Goal: Task Accomplishment & Management: Use online tool/utility

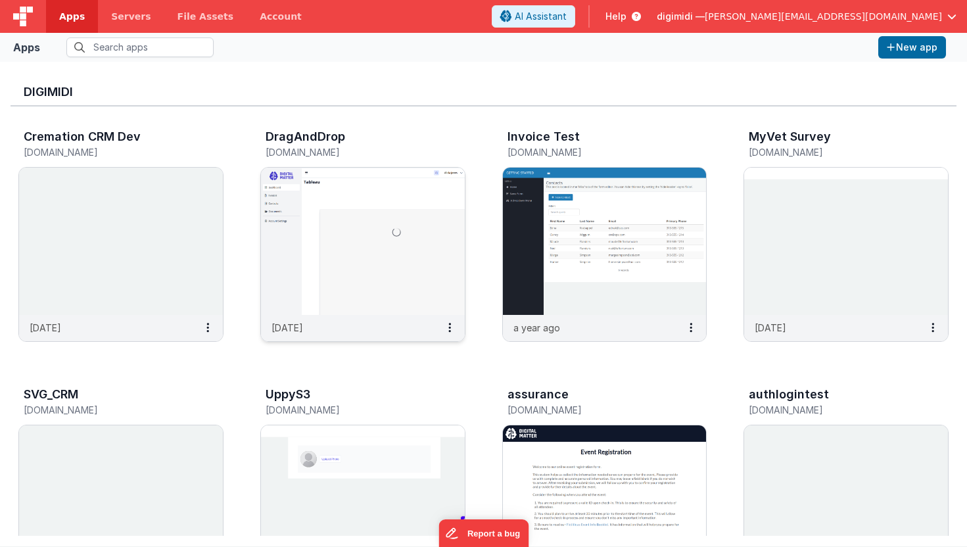
click at [369, 241] on img at bounding box center [363, 241] width 204 height 147
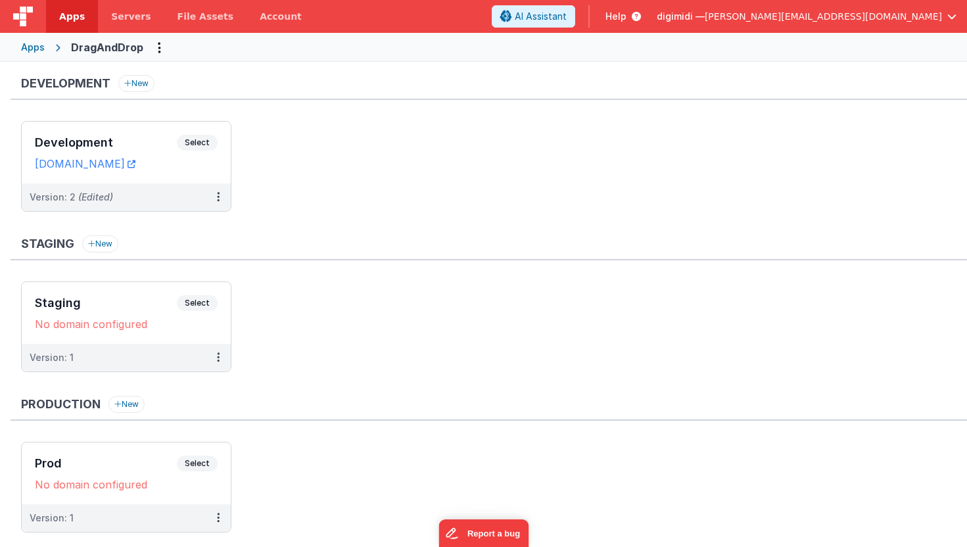
scroll to position [35, 0]
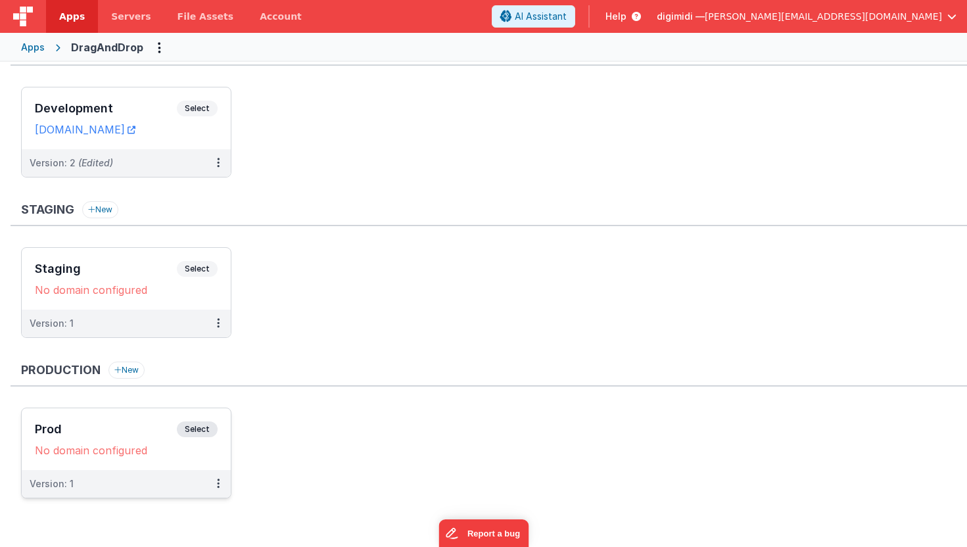
click at [189, 428] on span "Select" at bounding box center [197, 430] width 41 height 16
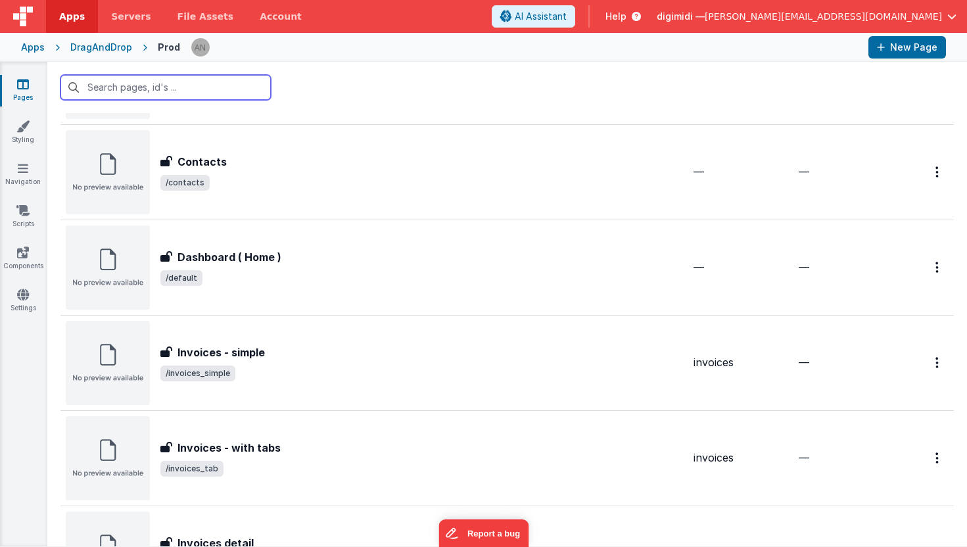
scroll to position [301, 0]
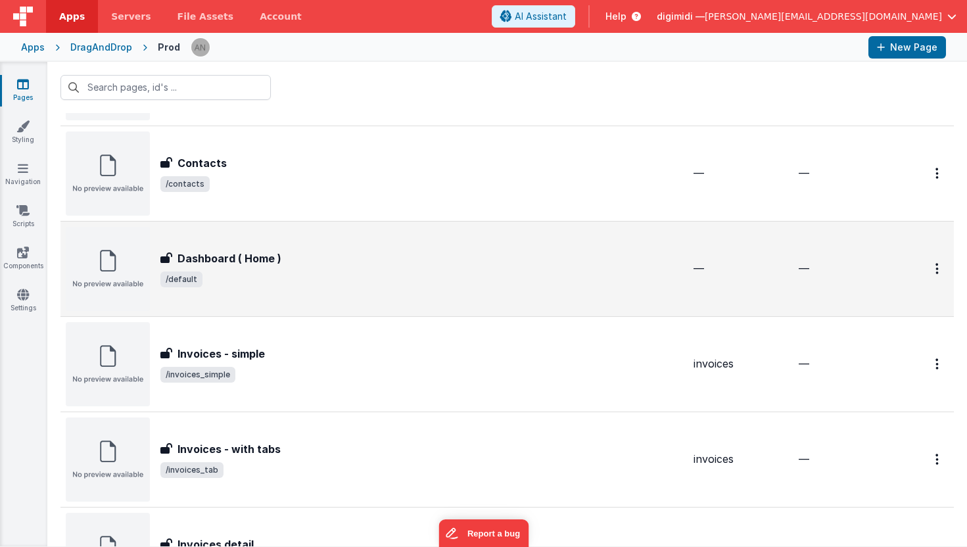
click at [207, 262] on h3 "Dashboard ( Home )" at bounding box center [230, 259] width 104 height 16
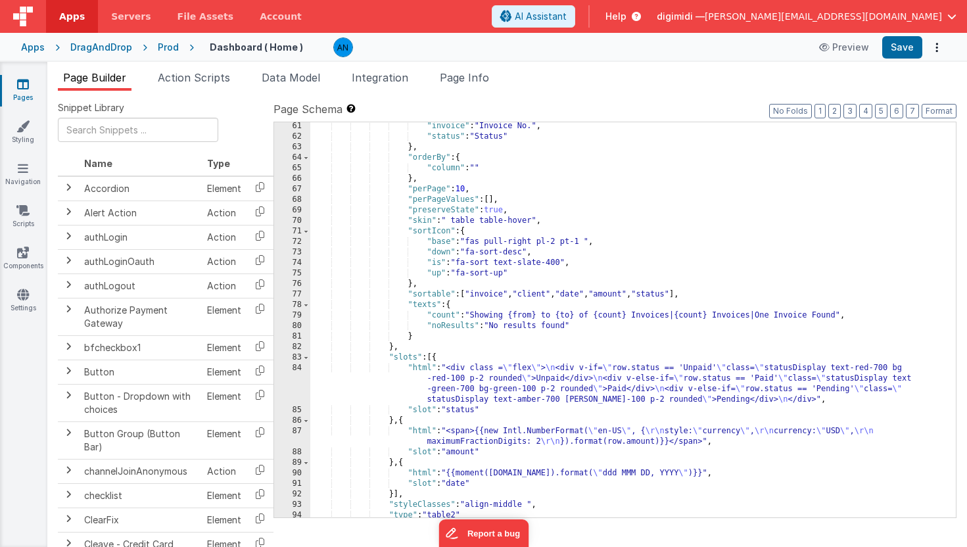
scroll to position [889, 0]
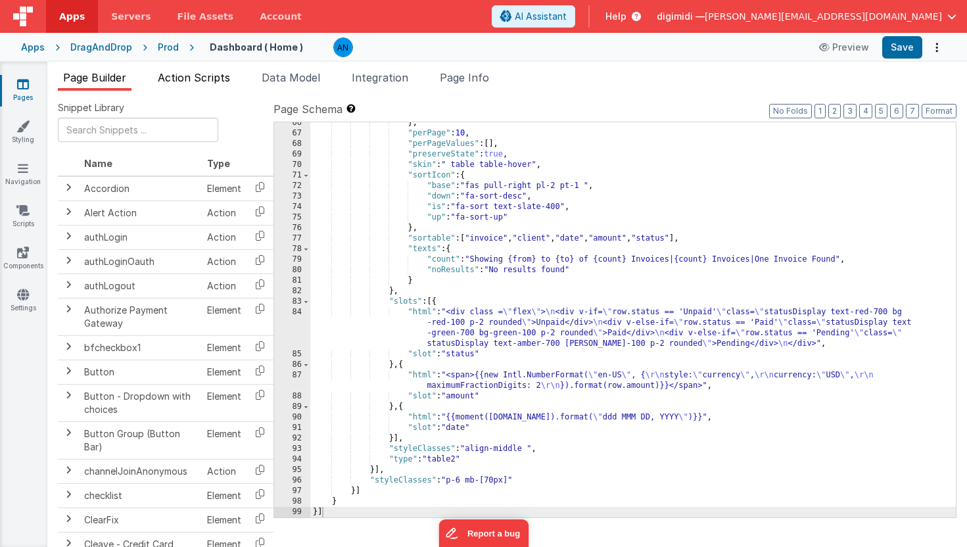
click at [195, 82] on span "Action Scripts" at bounding box center [194, 77] width 72 height 13
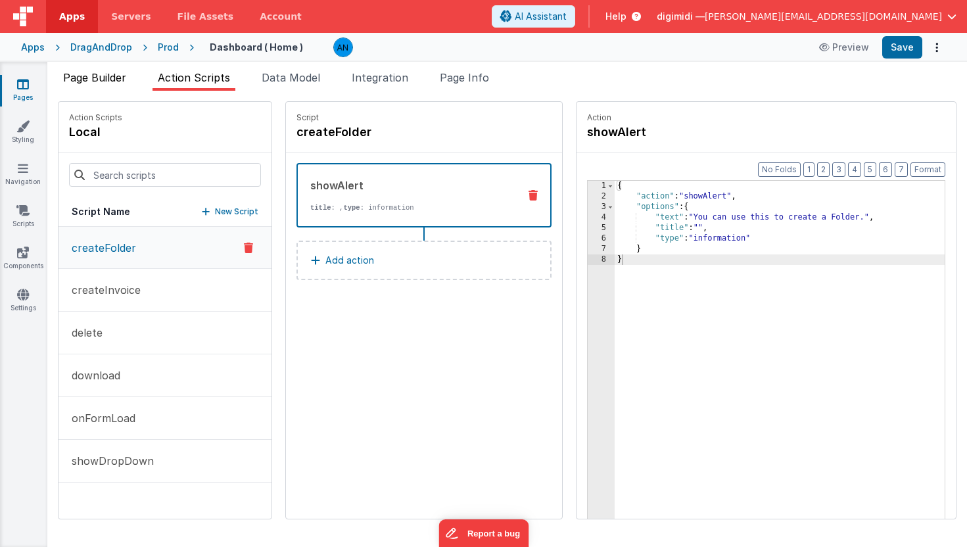
click at [87, 78] on span "Page Builder" at bounding box center [94, 77] width 63 height 13
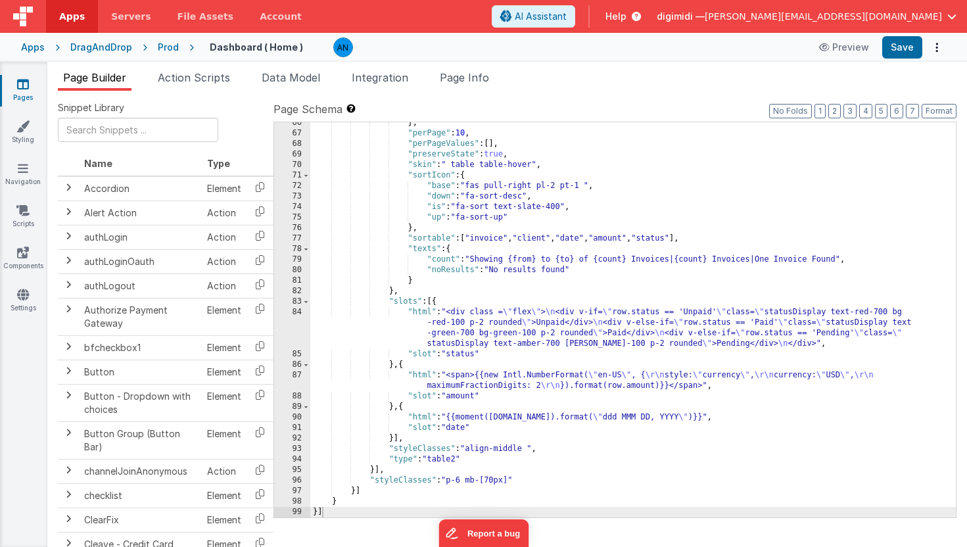
click at [162, 43] on div "Prod" at bounding box center [168, 47] width 21 height 13
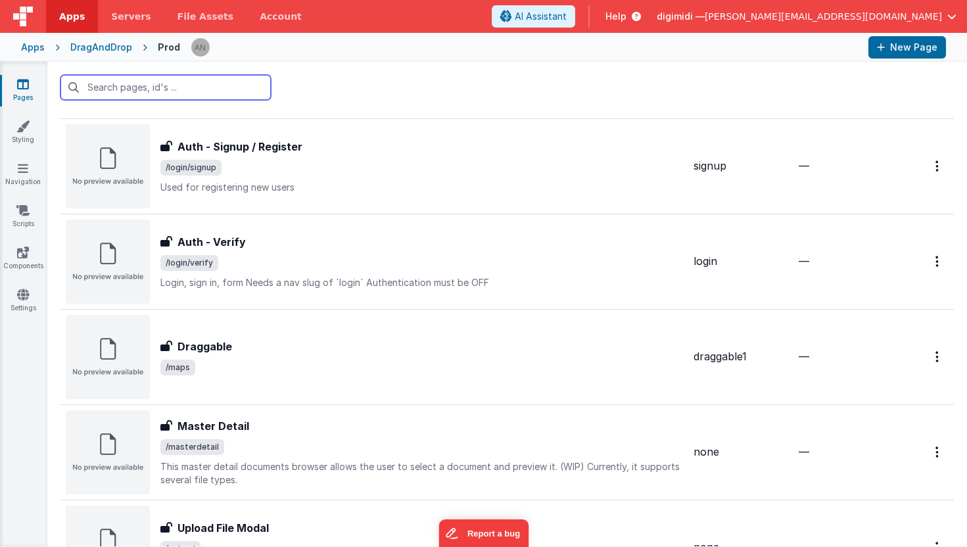
scroll to position [1374, 0]
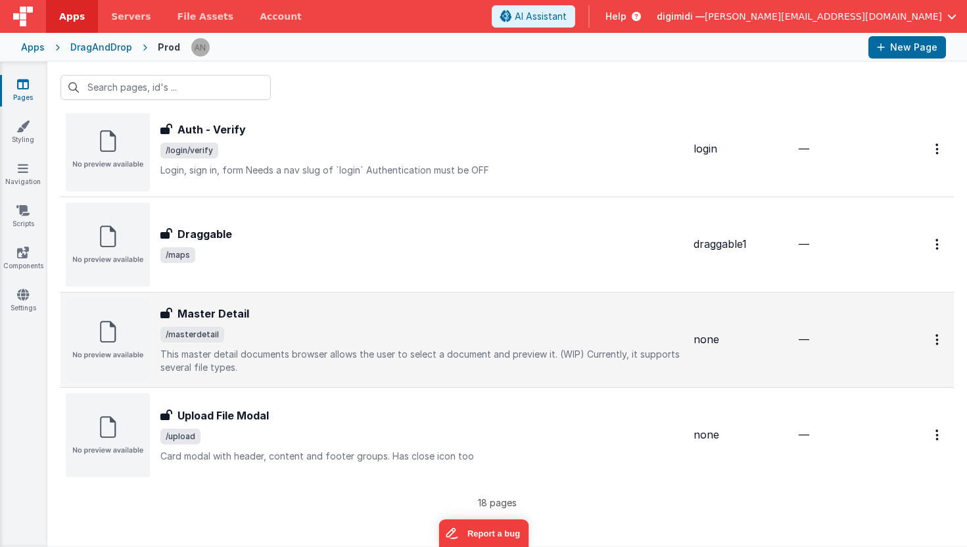
click at [227, 314] on h3 "Master Detail" at bounding box center [214, 314] width 72 height 16
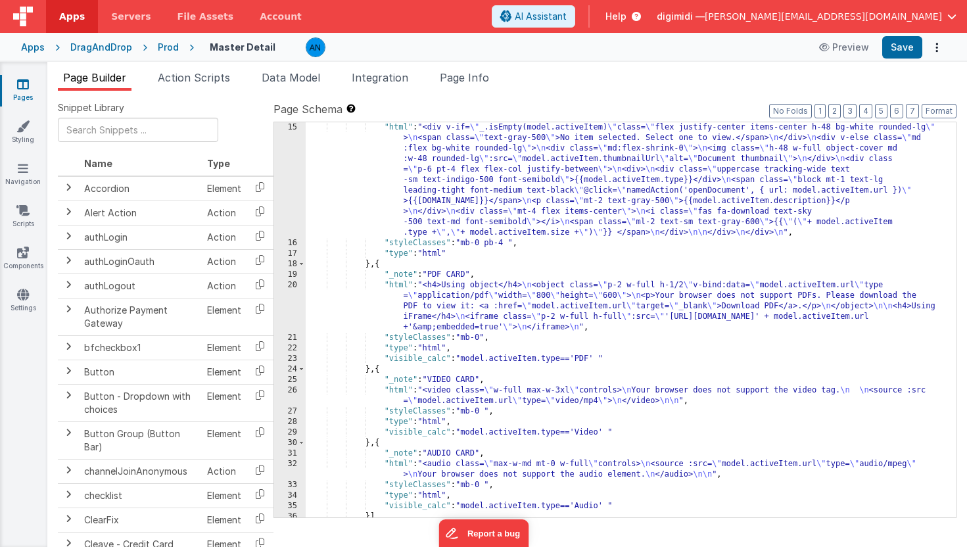
scroll to position [310, 0]
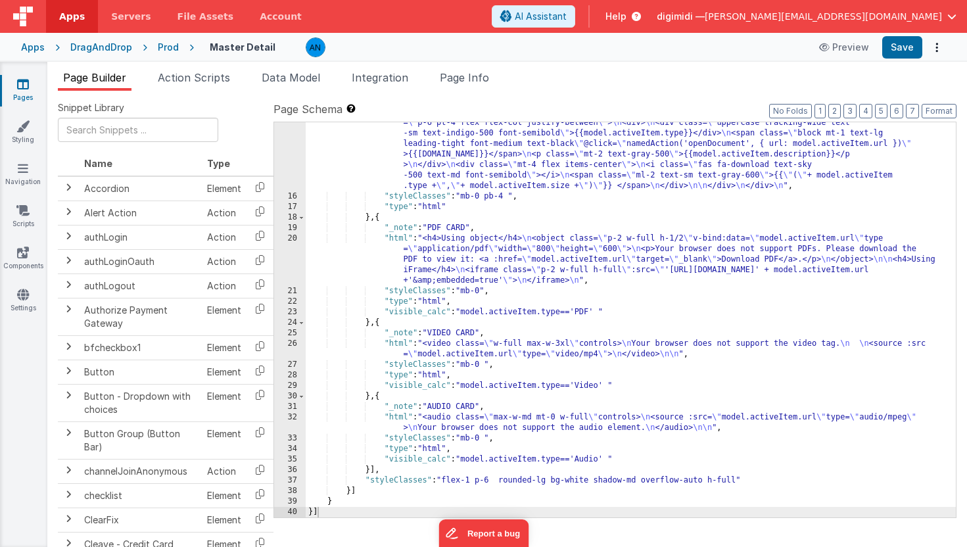
click at [41, 50] on div "Apps" at bounding box center [33, 47] width 24 height 13
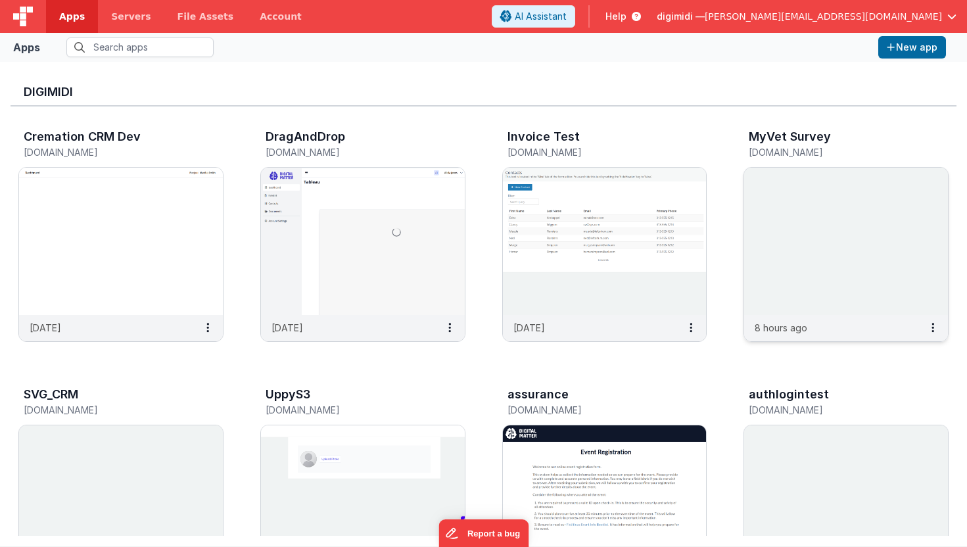
click at [810, 264] on img at bounding box center [847, 241] width 204 height 147
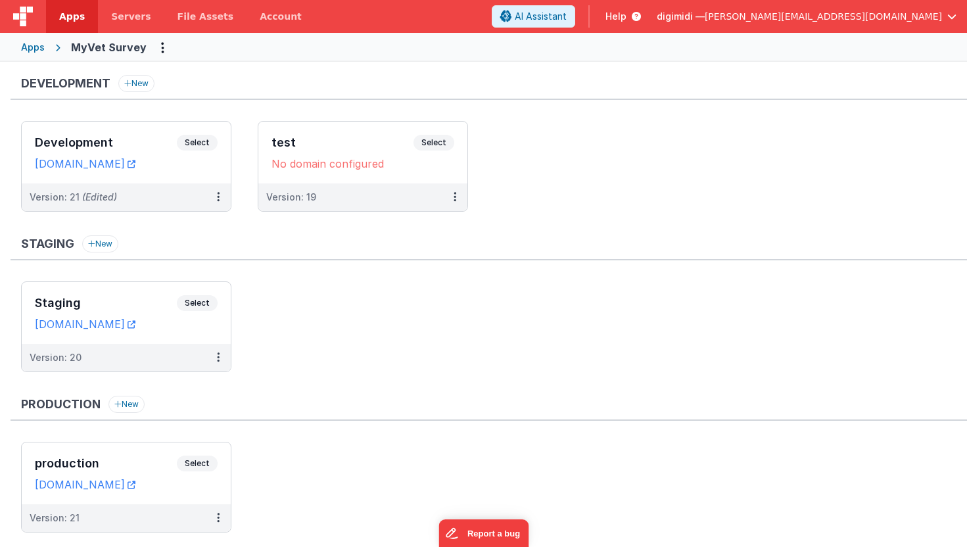
scroll to position [35, 0]
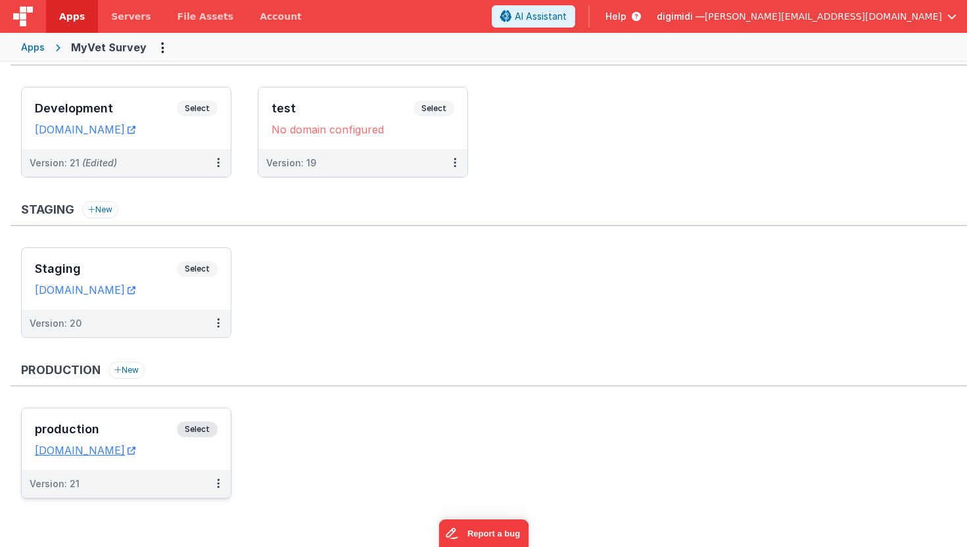
click at [205, 428] on span "Select" at bounding box center [197, 430] width 41 height 16
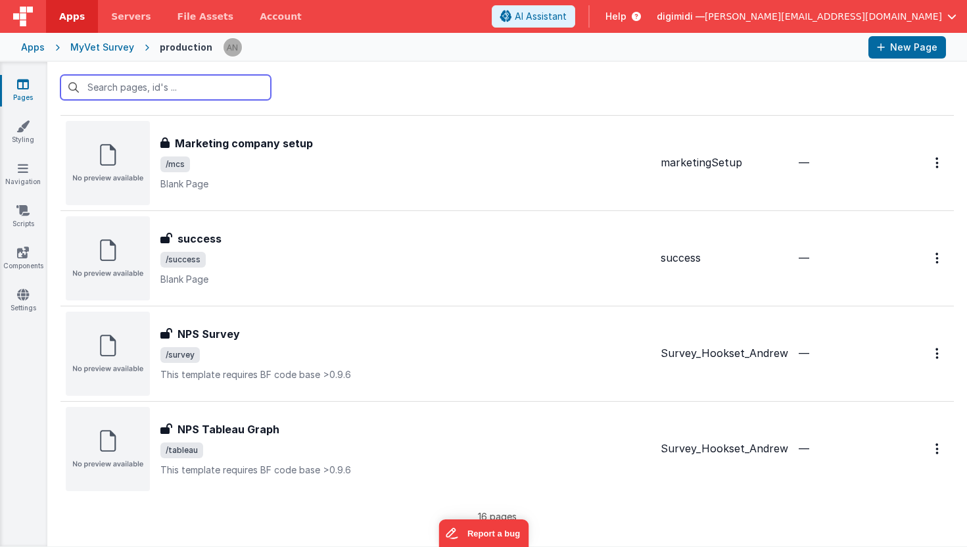
scroll to position [1183, 0]
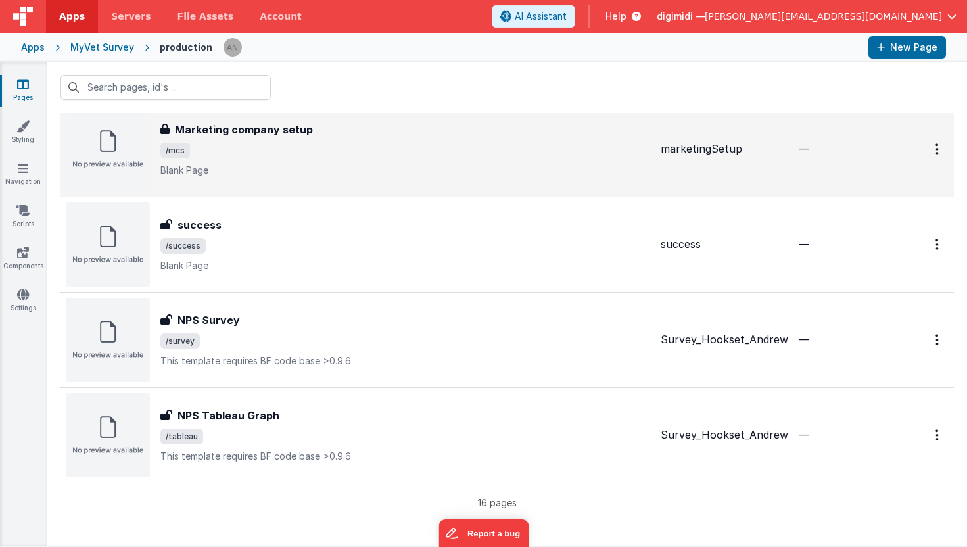
click at [252, 128] on h3 "Marketing company setup" at bounding box center [244, 130] width 138 height 16
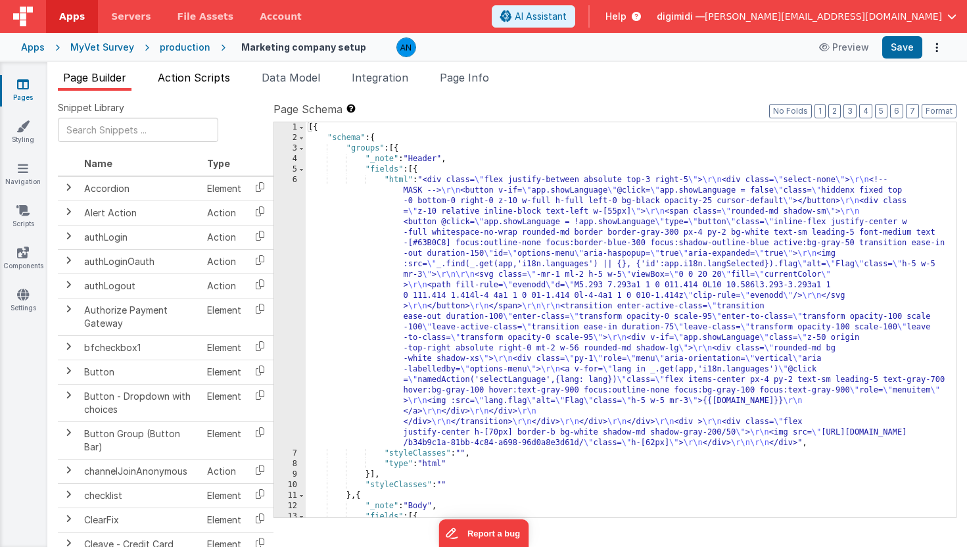
click at [212, 81] on span "Action Scripts" at bounding box center [194, 77] width 72 height 13
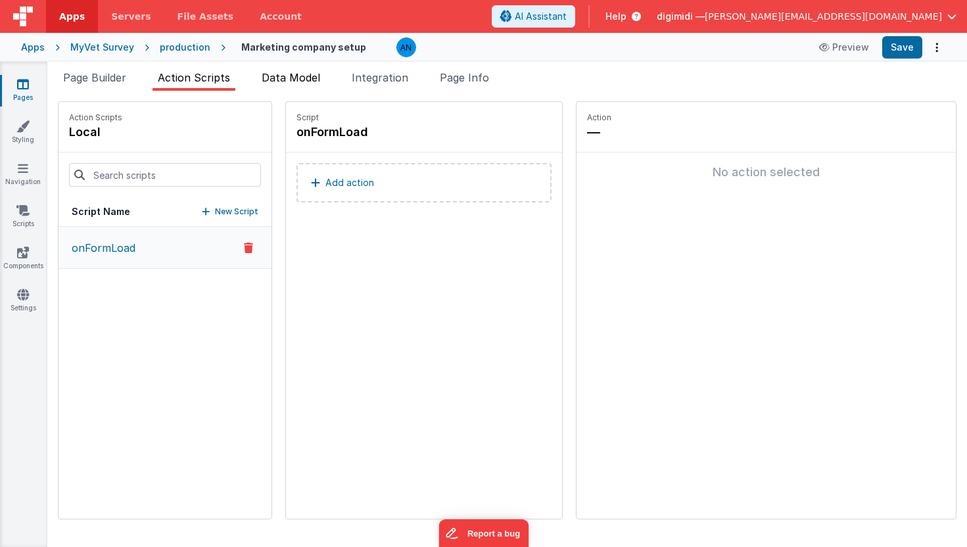
click at [291, 76] on span "Data Model" at bounding box center [291, 77] width 59 height 13
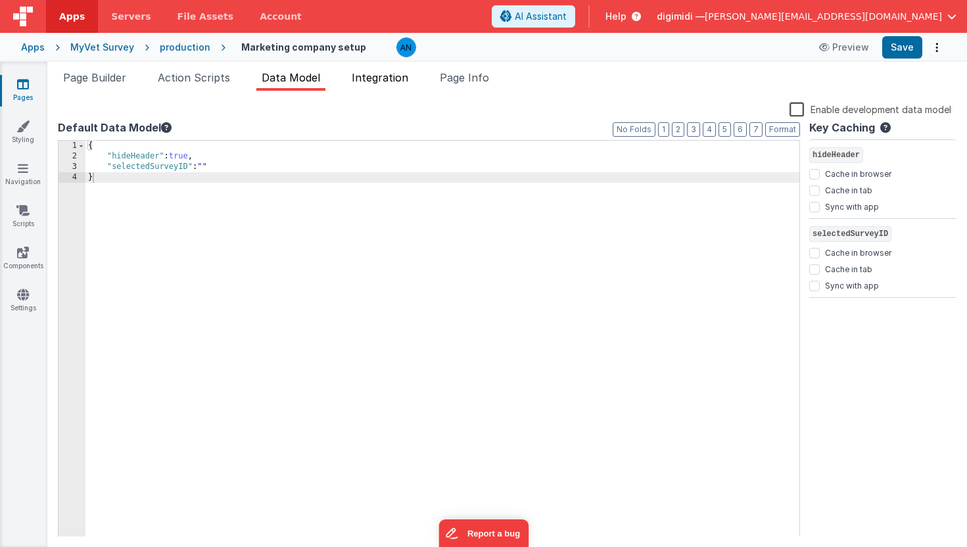
click at [384, 83] on span "Integration" at bounding box center [380, 77] width 57 height 13
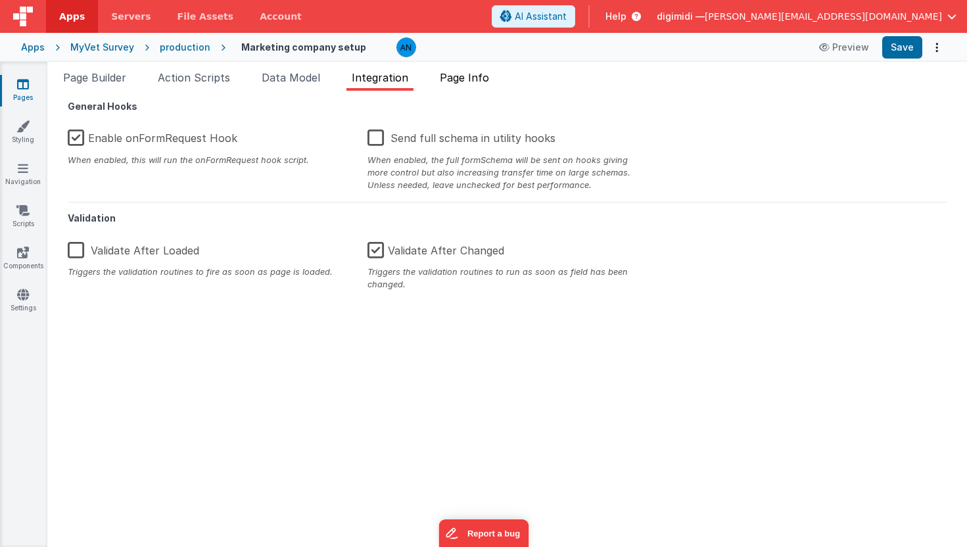
click at [466, 82] on span "Page Info" at bounding box center [464, 77] width 49 height 13
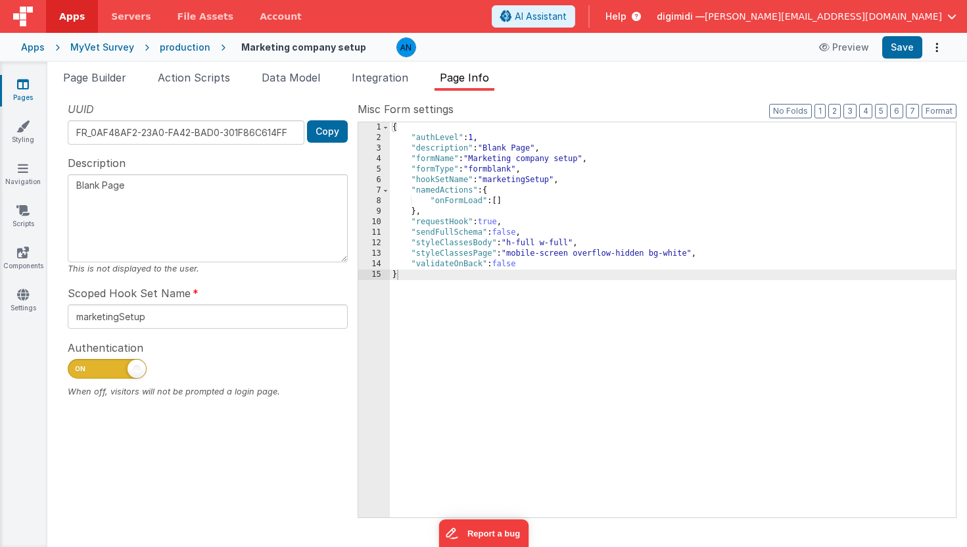
click at [169, 47] on div "production" at bounding box center [185, 47] width 51 height 13
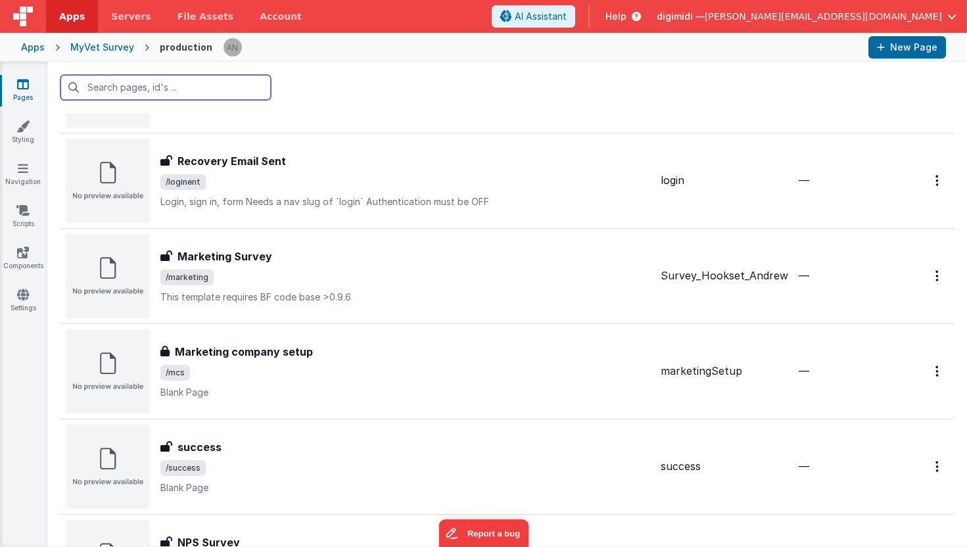
scroll to position [970, 0]
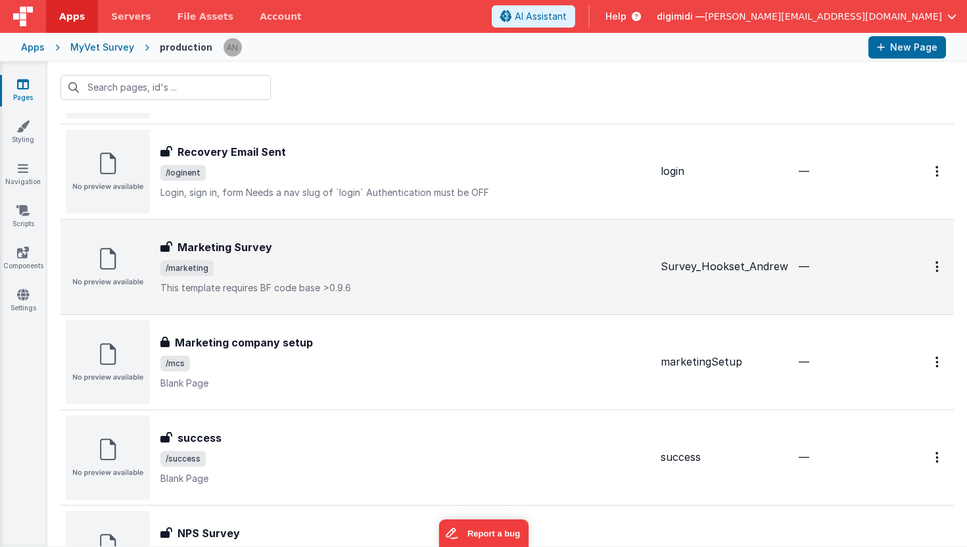
click at [233, 246] on h3 "Marketing Survey" at bounding box center [225, 247] width 95 height 16
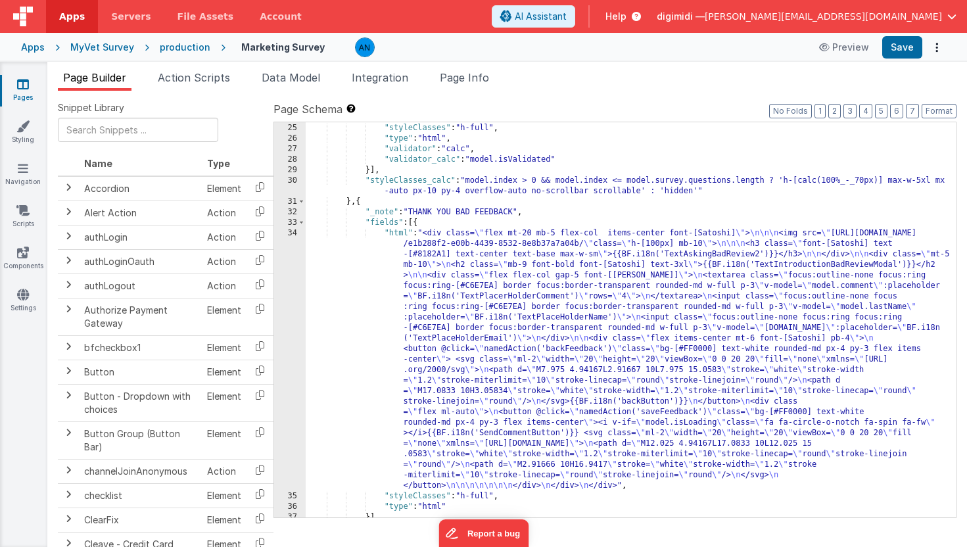
scroll to position [873, 0]
click at [182, 41] on div "production" at bounding box center [185, 47] width 51 height 13
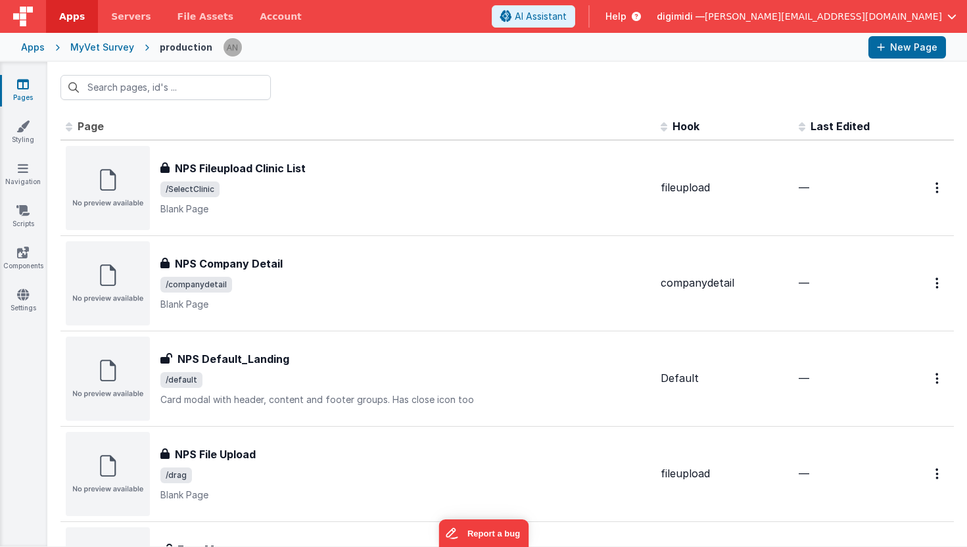
click at [40, 47] on div "Apps" at bounding box center [33, 47] width 24 height 13
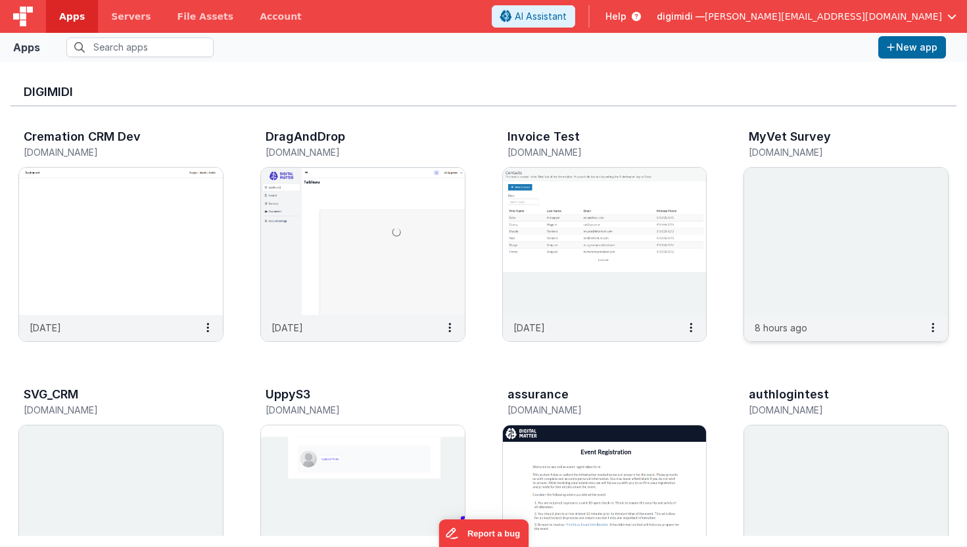
click at [851, 248] on img at bounding box center [847, 241] width 204 height 147
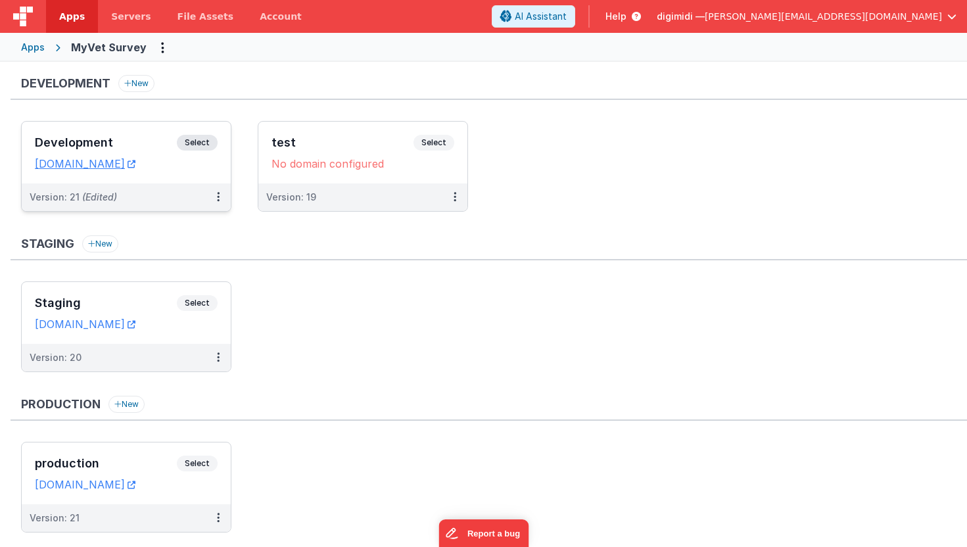
click at [199, 143] on span "Select" at bounding box center [197, 143] width 41 height 16
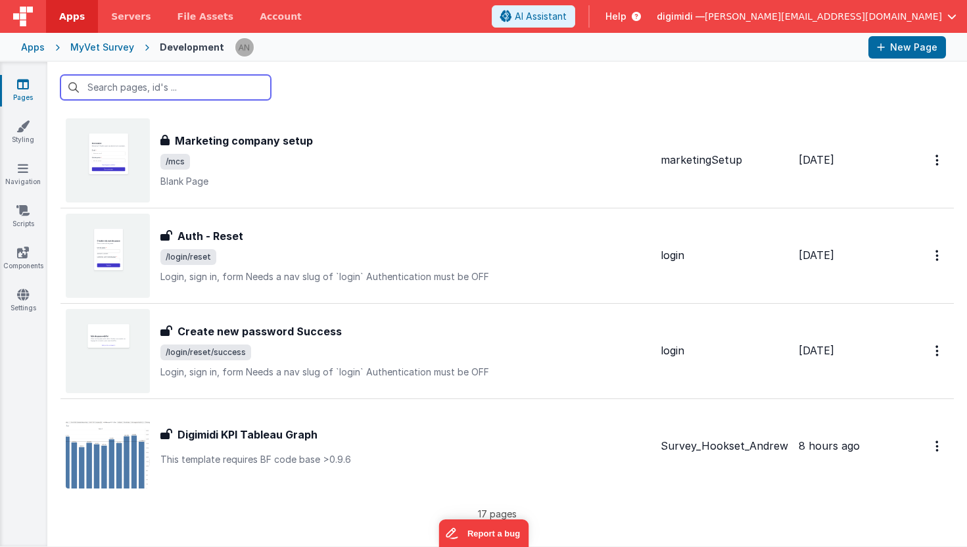
scroll to position [1279, 0]
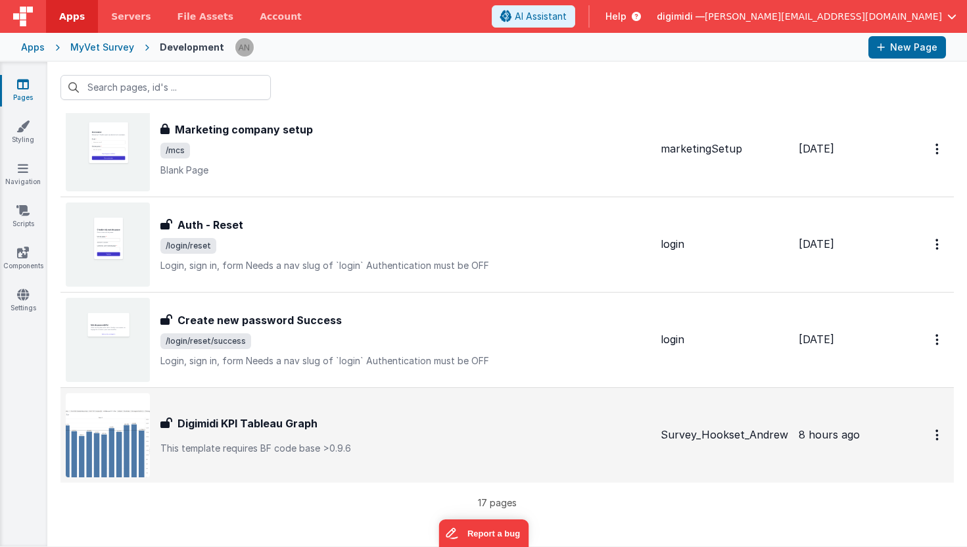
click at [253, 426] on h3 "Digimidi KPI Tableau Graph" at bounding box center [248, 424] width 140 height 16
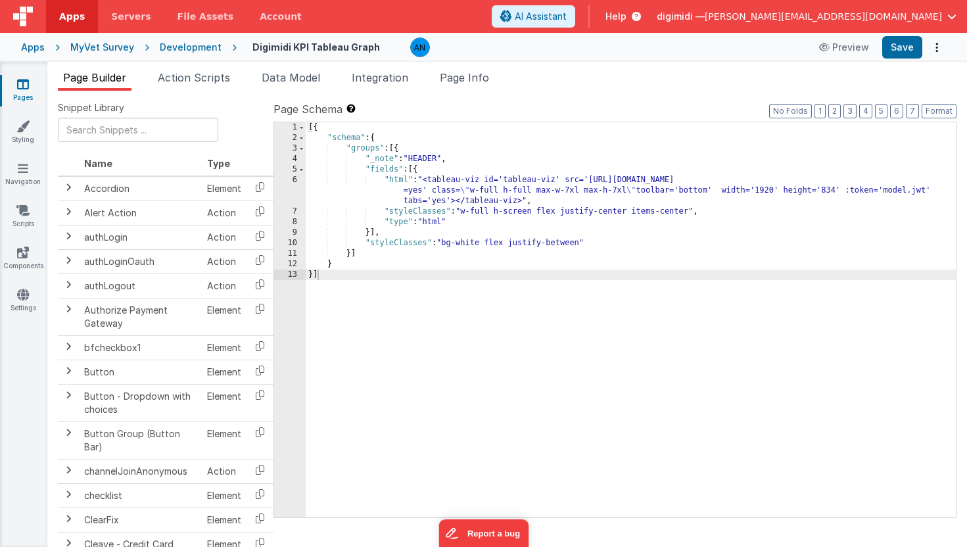
click at [179, 49] on div "Development" at bounding box center [191, 47] width 62 height 13
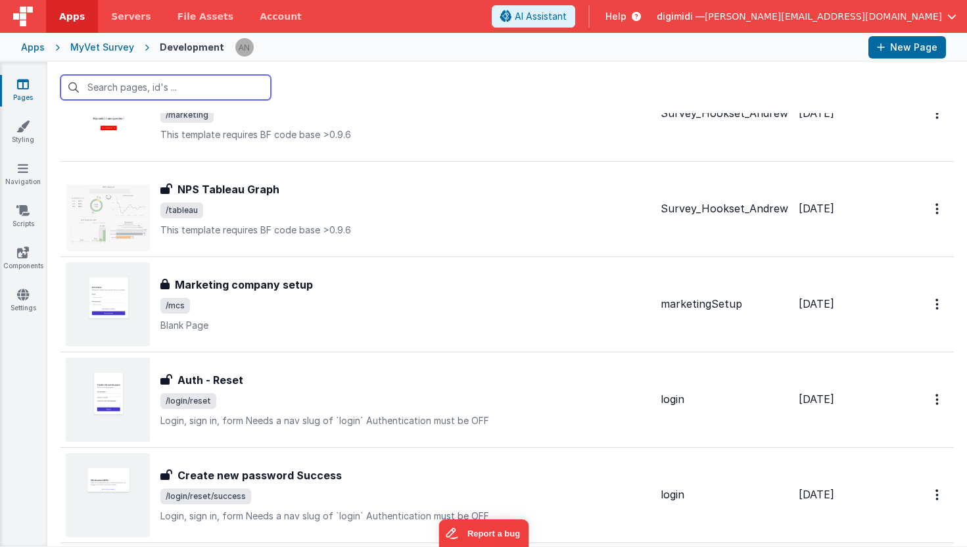
scroll to position [1279, 0]
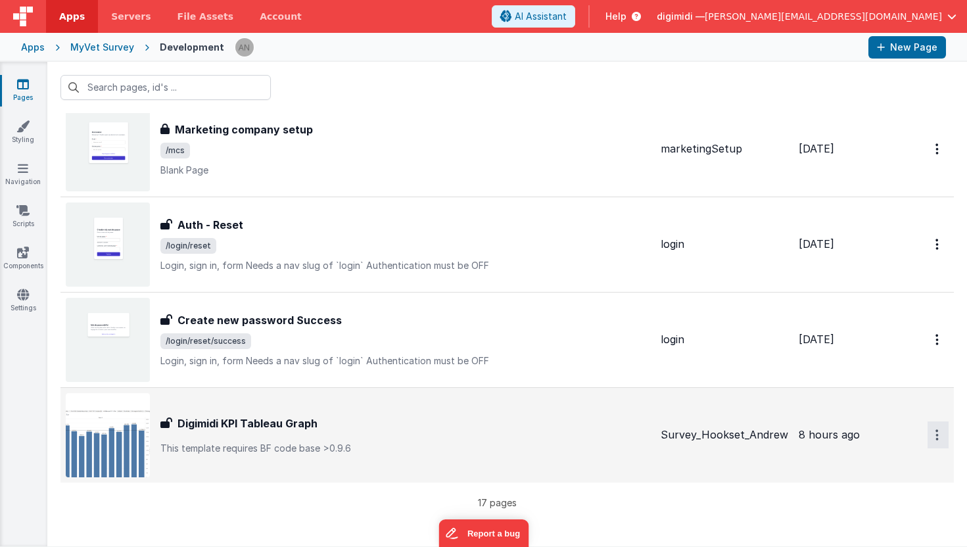
click at [939, 439] on icon "Options" at bounding box center [937, 434] width 3 height 11
click at [903, 486] on link "Duplicate" at bounding box center [891, 489] width 116 height 25
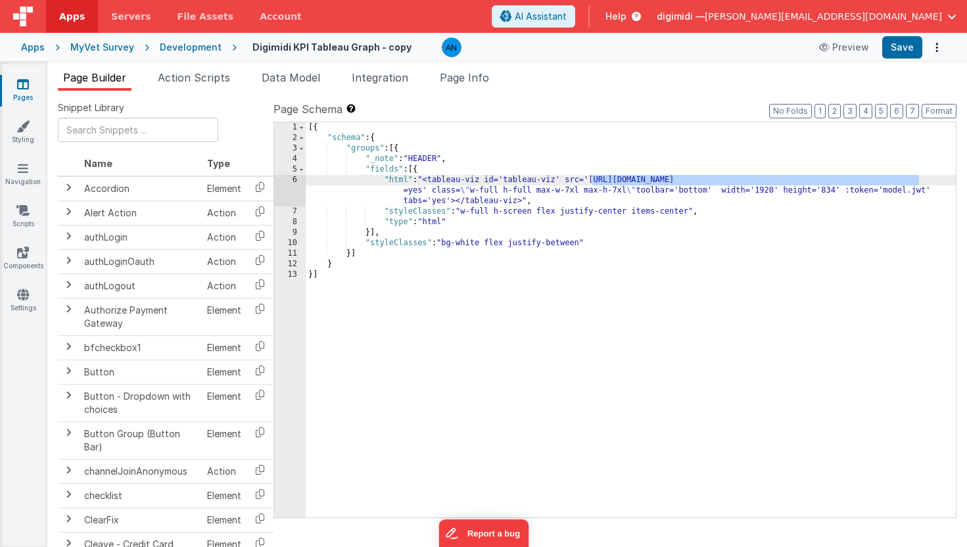
drag, startPoint x: 594, startPoint y: 179, endPoint x: 920, endPoint y: 180, distance: 326.2
click at [920, 180] on div "[{ "schema" : { "groups" : [{ "_note" : "HEADER" , "fields" : [{ "html" : "<tab…" at bounding box center [631, 330] width 650 height 416
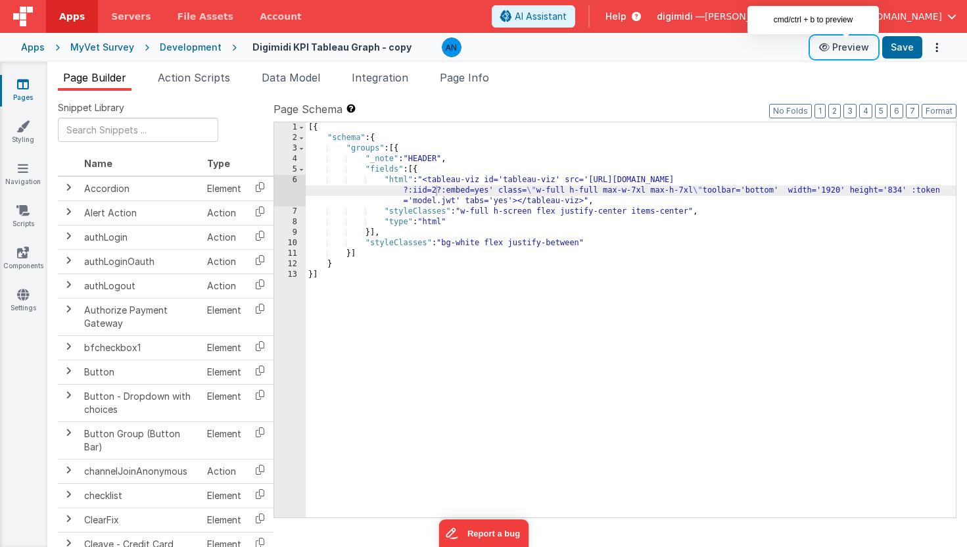
click at [852, 47] on button "Preview" at bounding box center [845, 47] width 66 height 21
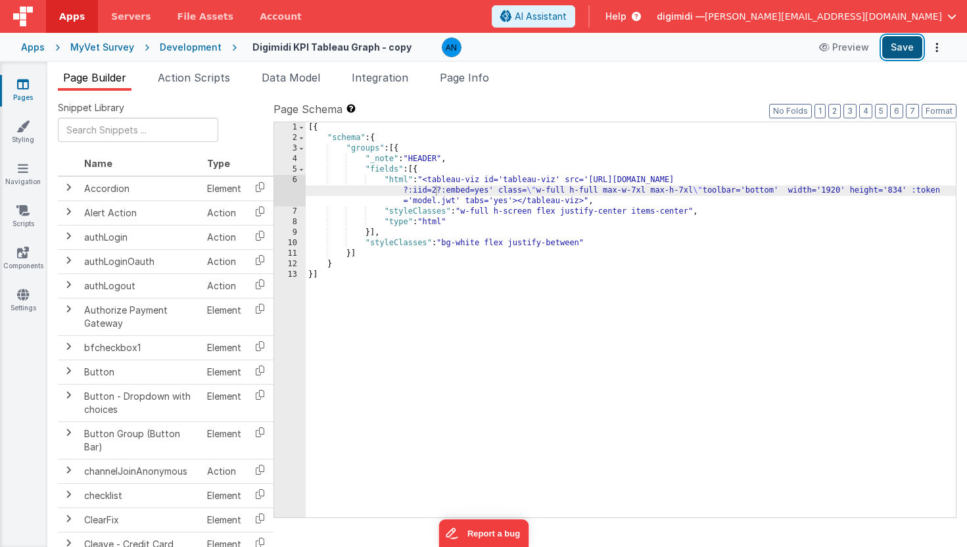
click at [912, 45] on button "Save" at bounding box center [903, 47] width 40 height 22
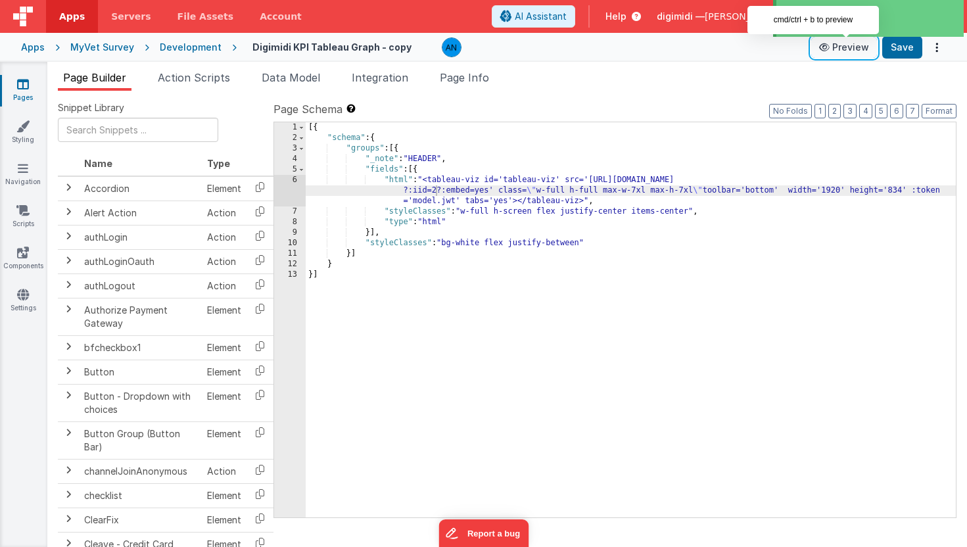
click at [850, 47] on button "Preview" at bounding box center [845, 47] width 66 height 21
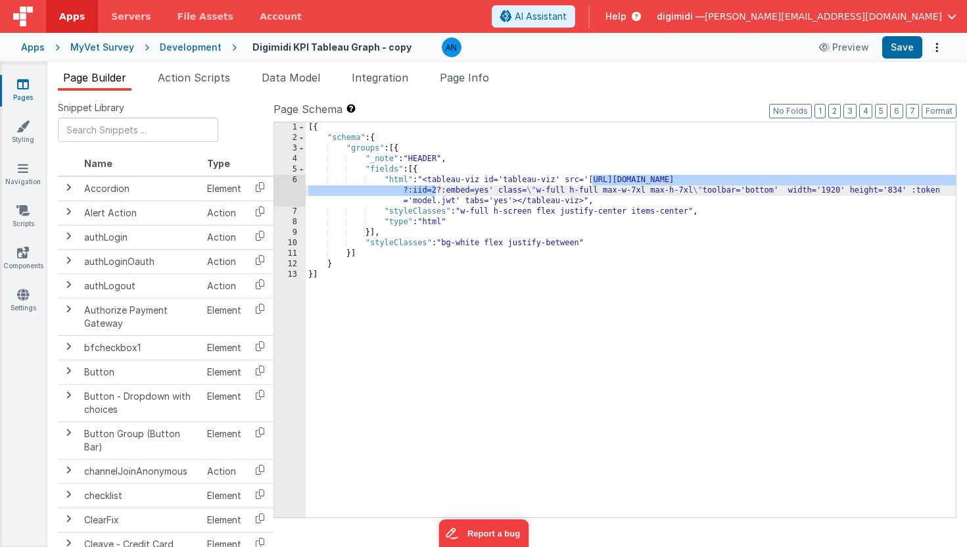
drag, startPoint x: 594, startPoint y: 180, endPoint x: 436, endPoint y: 191, distance: 158.2
click at [436, 191] on div "[{ "schema" : { "groups" : [{ "_note" : "HEADER" , "fields" : [{ "html" : "<tab…" at bounding box center [631, 330] width 650 height 416
click at [210, 48] on div "Development" at bounding box center [191, 47] width 62 height 13
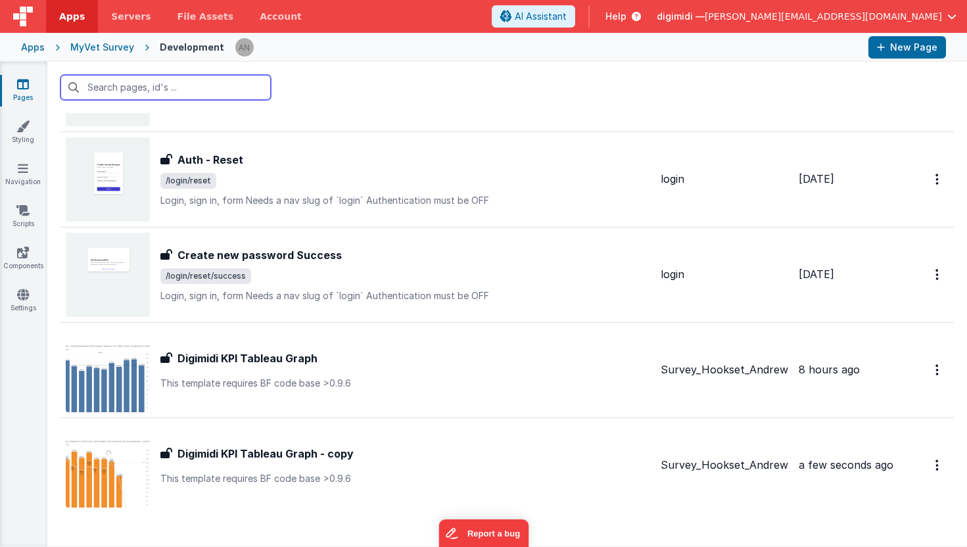
scroll to position [1374, 0]
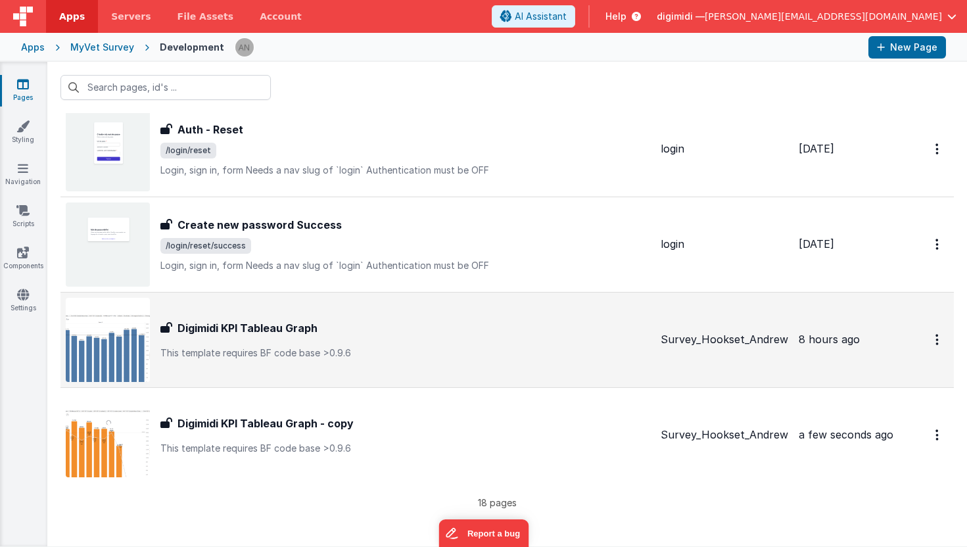
click at [266, 330] on h3 "Digimidi KPI Tableau Graph" at bounding box center [248, 328] width 140 height 16
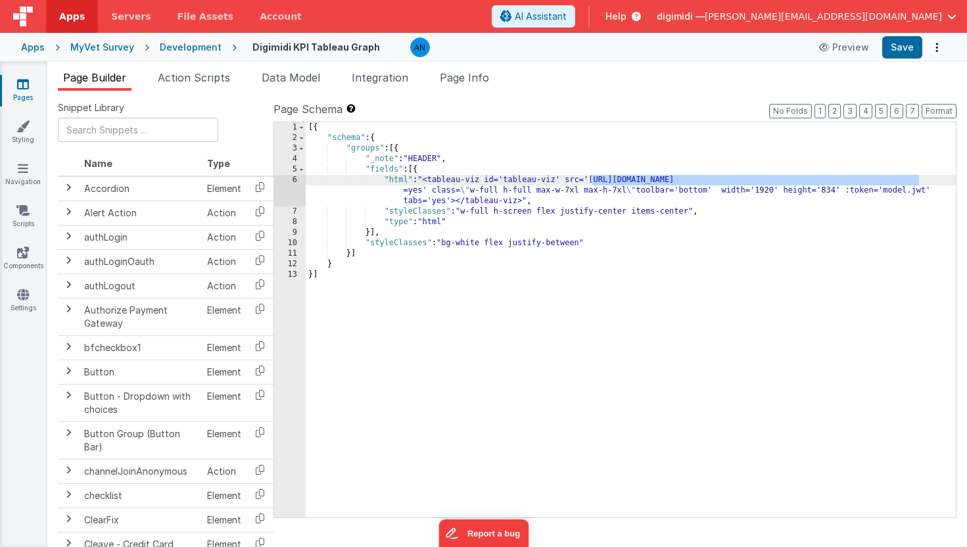
drag, startPoint x: 594, startPoint y: 180, endPoint x: 921, endPoint y: 178, distance: 326.9
click at [921, 178] on div "[{ "schema" : { "groups" : [{ "_note" : "HEADER" , "fields" : [{ "html" : "<tab…" at bounding box center [631, 330] width 650 height 416
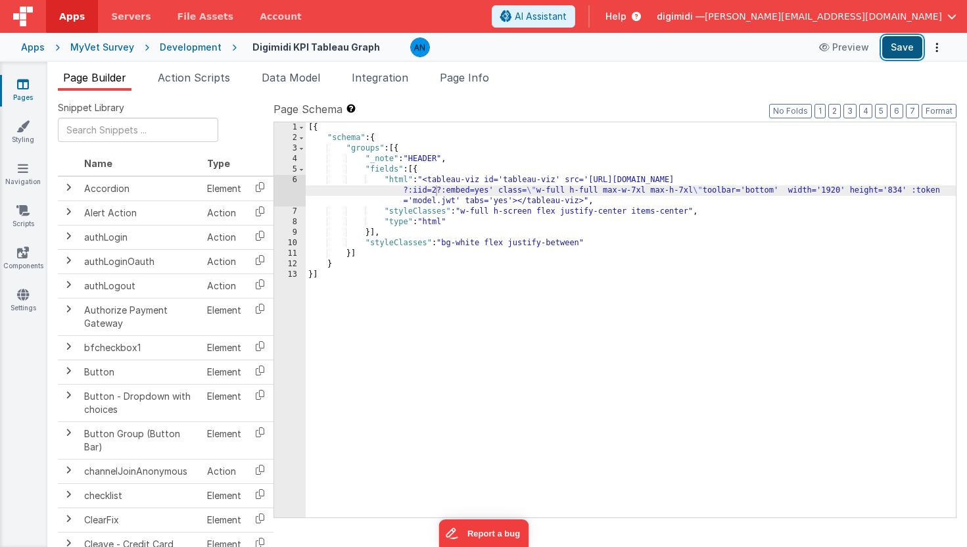
click at [906, 51] on button "Save" at bounding box center [903, 47] width 40 height 22
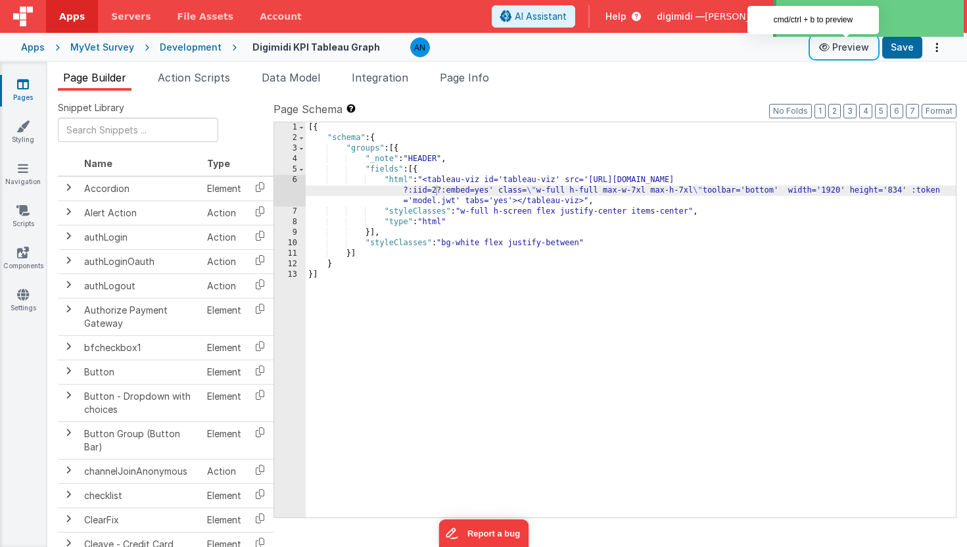
click at [853, 49] on button "Preview" at bounding box center [845, 47] width 66 height 21
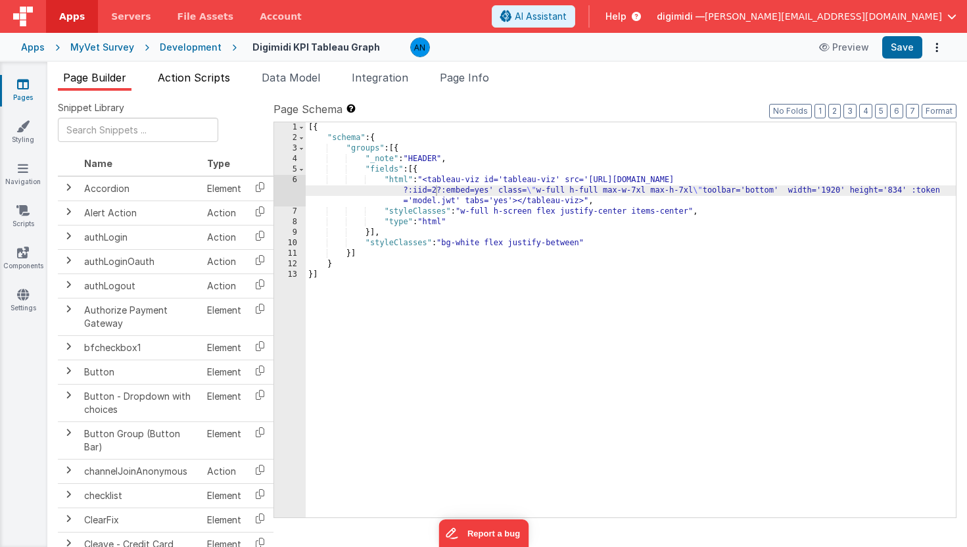
click at [217, 86] on li "Action Scripts" at bounding box center [194, 80] width 83 height 21
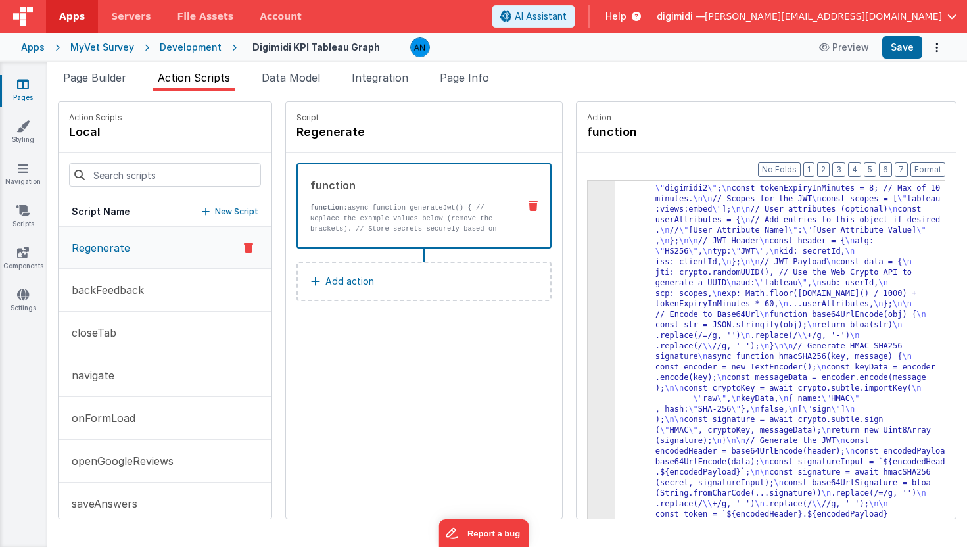
scroll to position [84, 0]
click at [110, 417] on p "onFormLoad" at bounding box center [100, 418] width 72 height 16
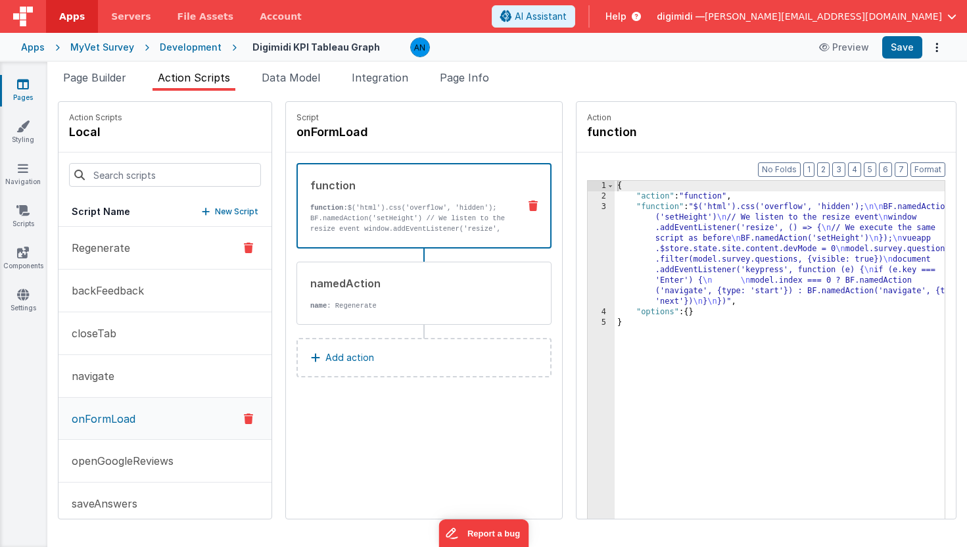
click at [92, 245] on p "Regenerate" at bounding box center [97, 248] width 66 height 16
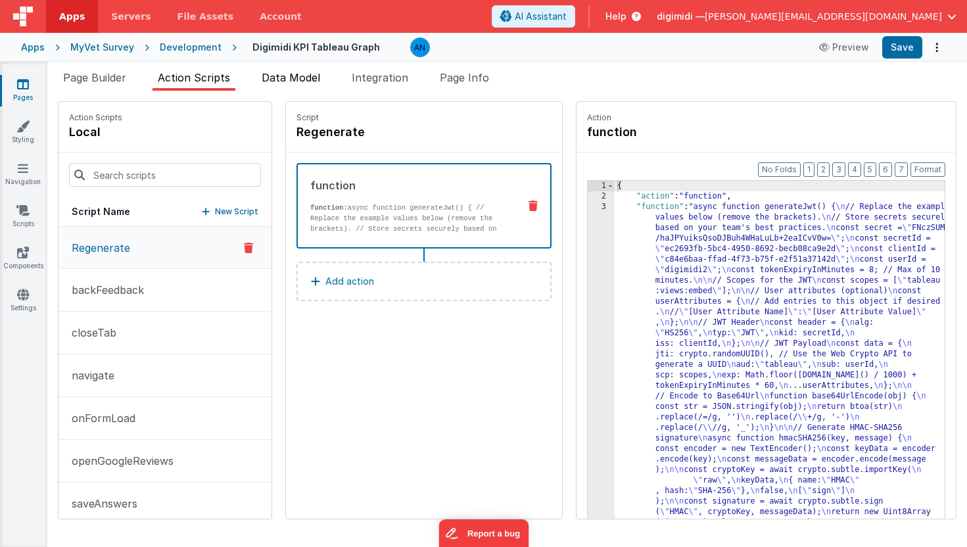
click at [285, 80] on span "Data Model" at bounding box center [291, 77] width 59 height 13
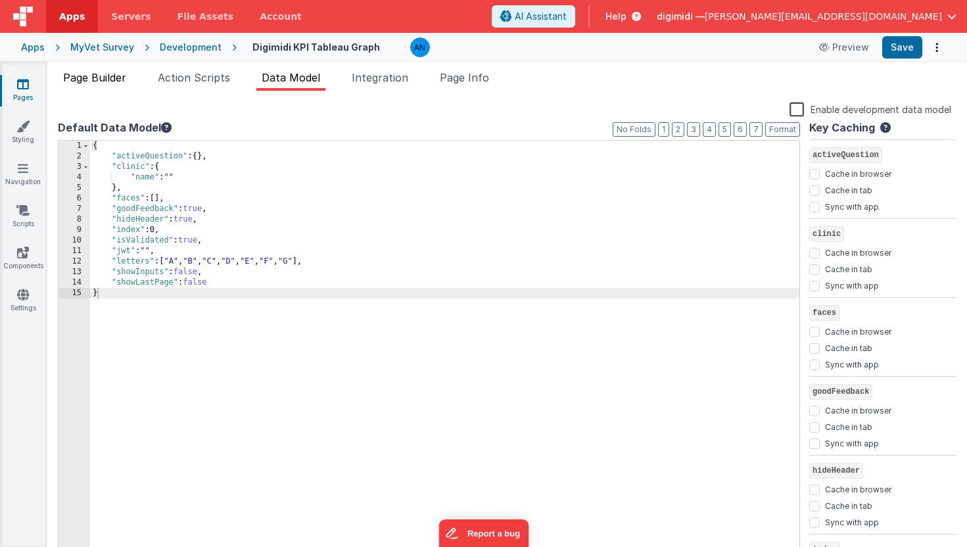
click at [114, 74] on span "Page Builder" at bounding box center [94, 77] width 63 height 13
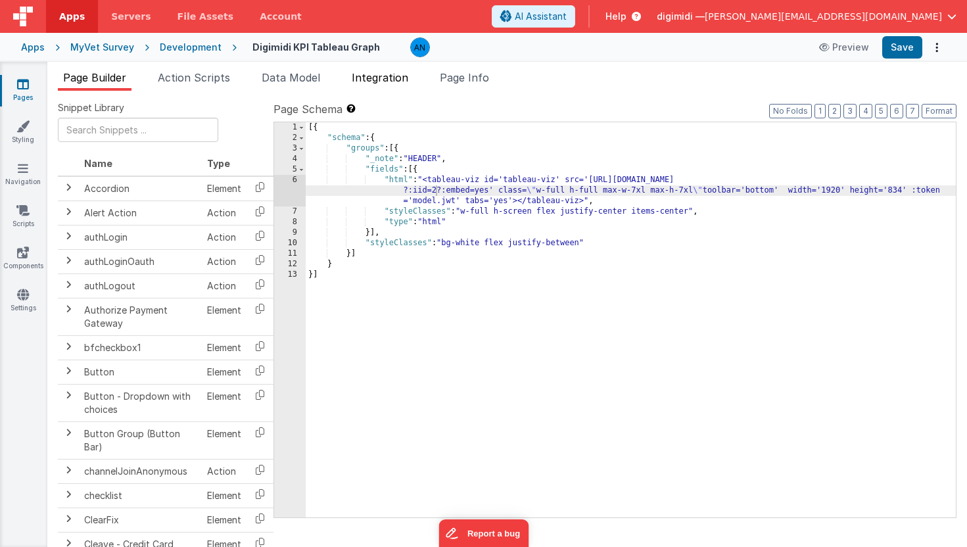
click at [383, 74] on span "Integration" at bounding box center [380, 77] width 57 height 13
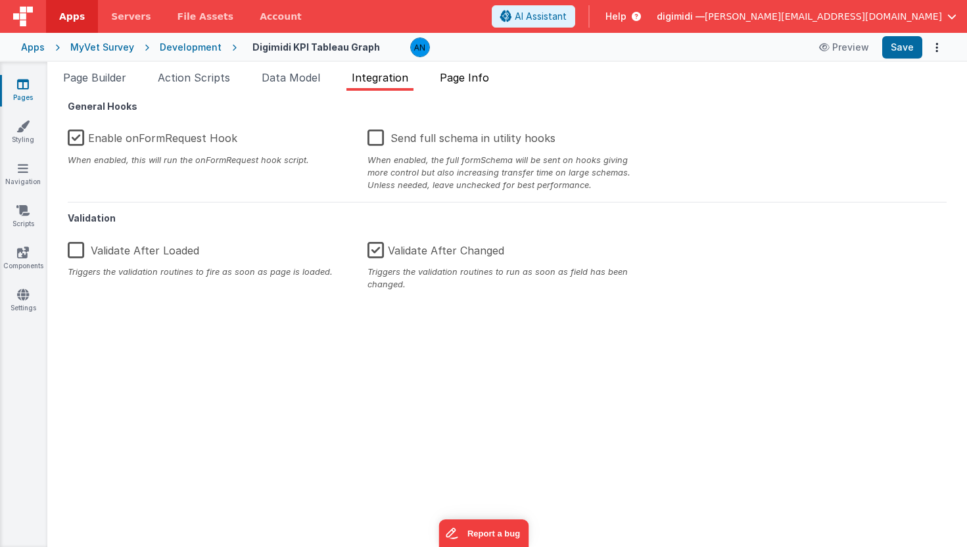
click at [459, 83] on span "Page Info" at bounding box center [464, 77] width 49 height 13
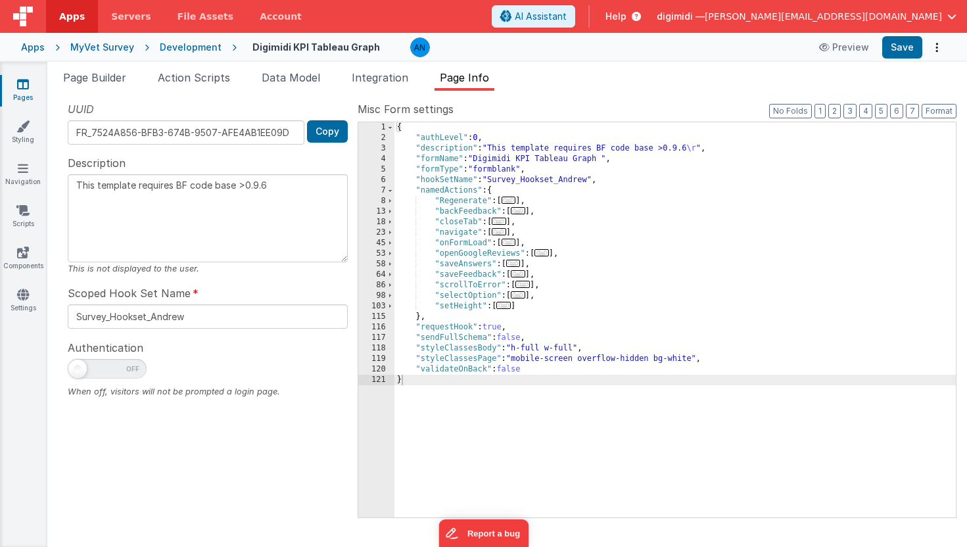
click at [516, 244] on span "..." at bounding box center [509, 242] width 14 height 7
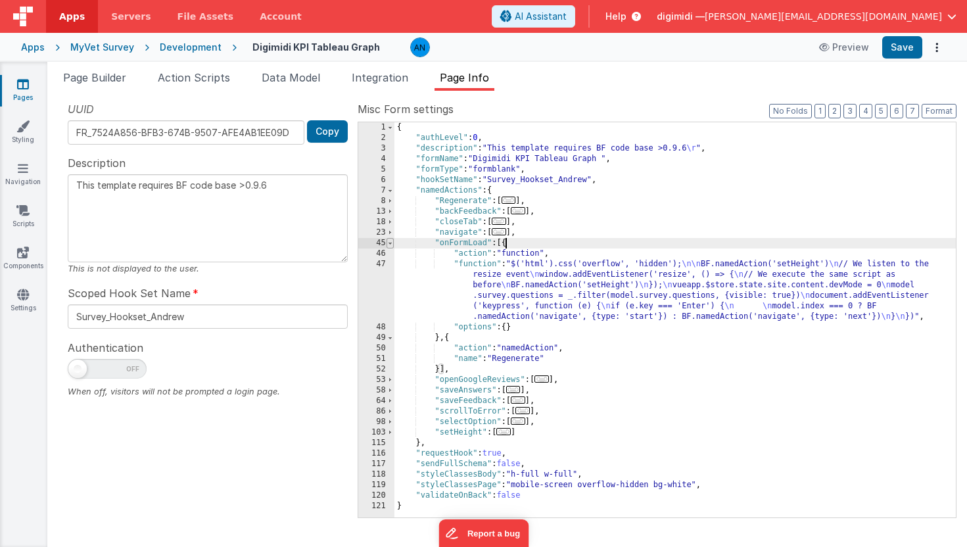
click at [390, 242] on span at bounding box center [390, 243] width 7 height 11
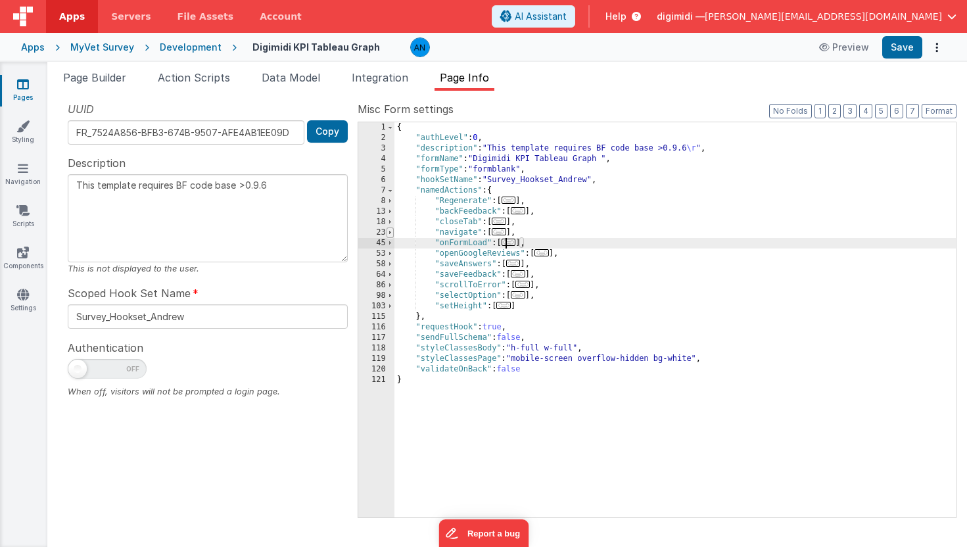
click at [391, 233] on span at bounding box center [390, 233] width 7 height 11
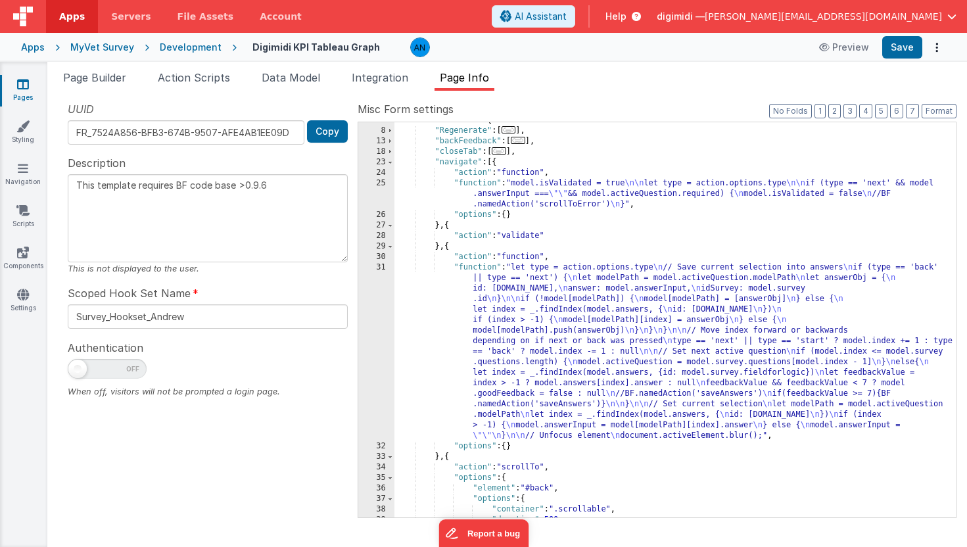
scroll to position [0, 0]
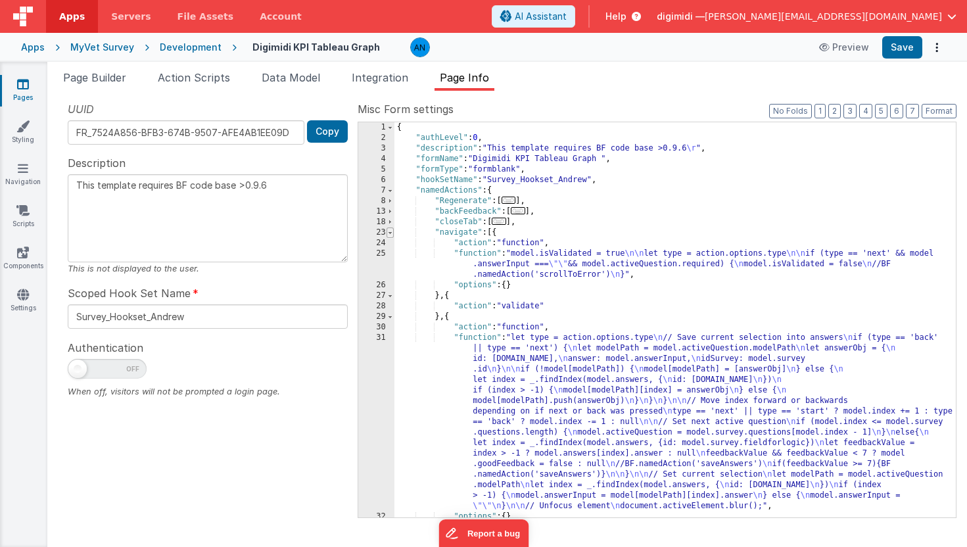
click at [391, 233] on span at bounding box center [390, 233] width 7 height 11
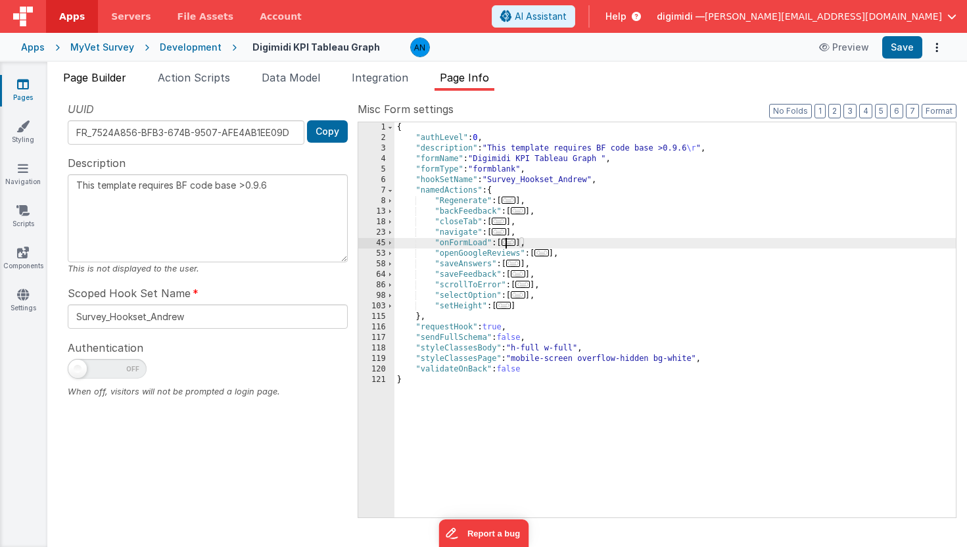
click at [105, 76] on span "Page Builder" at bounding box center [94, 77] width 63 height 13
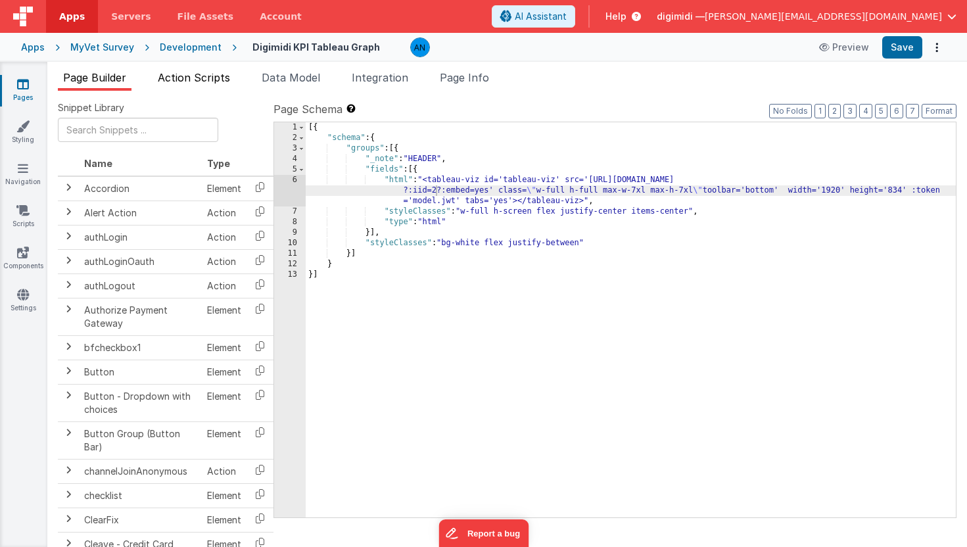
click at [179, 78] on span "Action Scripts" at bounding box center [194, 77] width 72 height 13
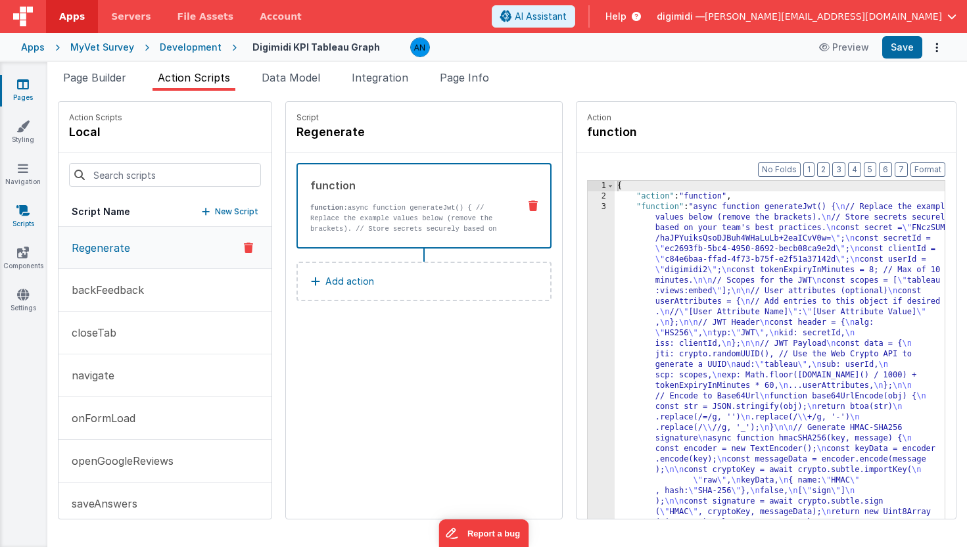
click at [19, 214] on icon at bounding box center [22, 210] width 13 height 13
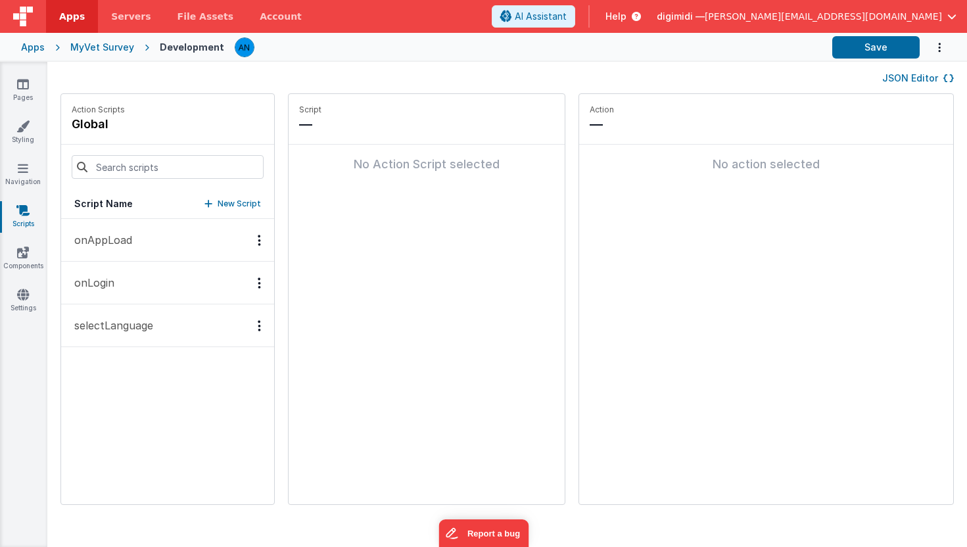
click at [86, 238] on p "onAppLoad" at bounding box center [99, 240] width 66 height 16
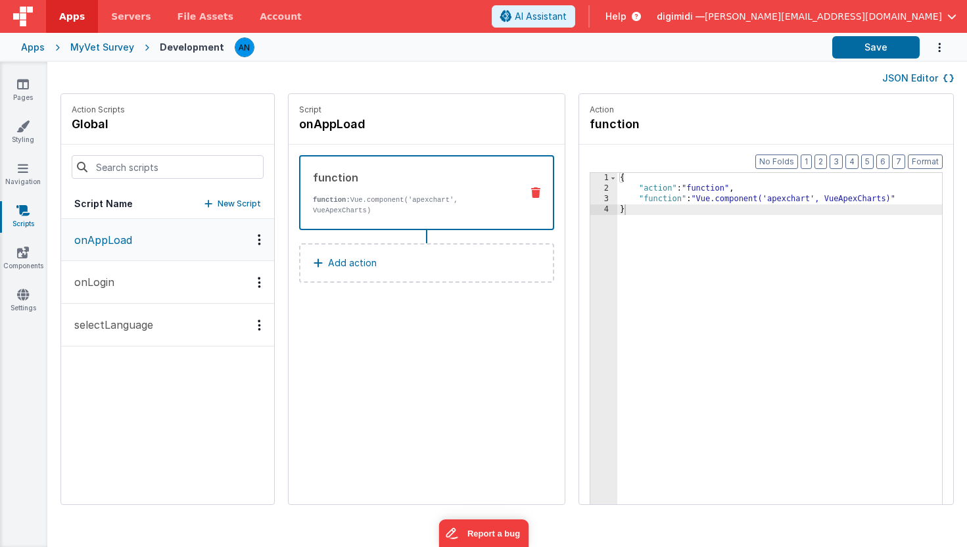
click at [93, 289] on p "onLogin" at bounding box center [90, 282] width 48 height 16
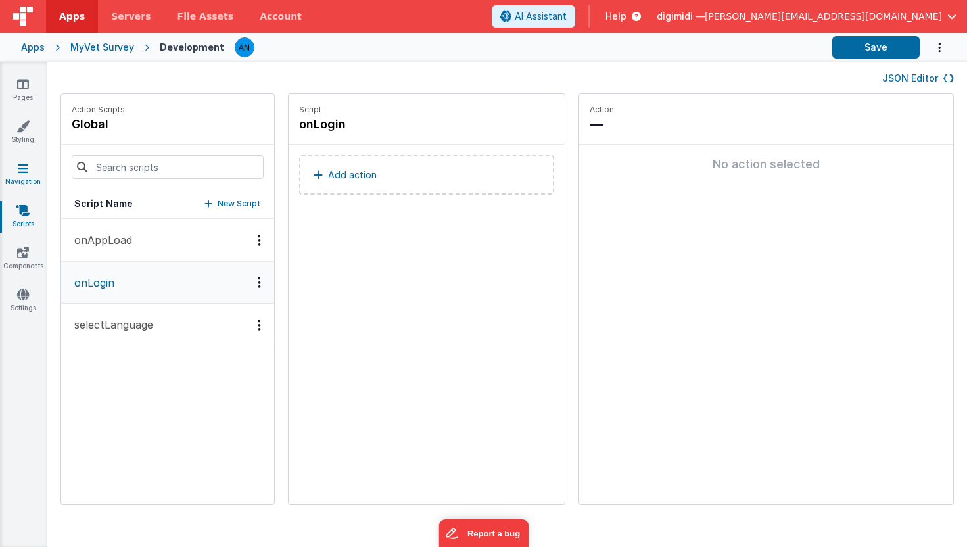
click at [18, 174] on icon at bounding box center [23, 168] width 11 height 13
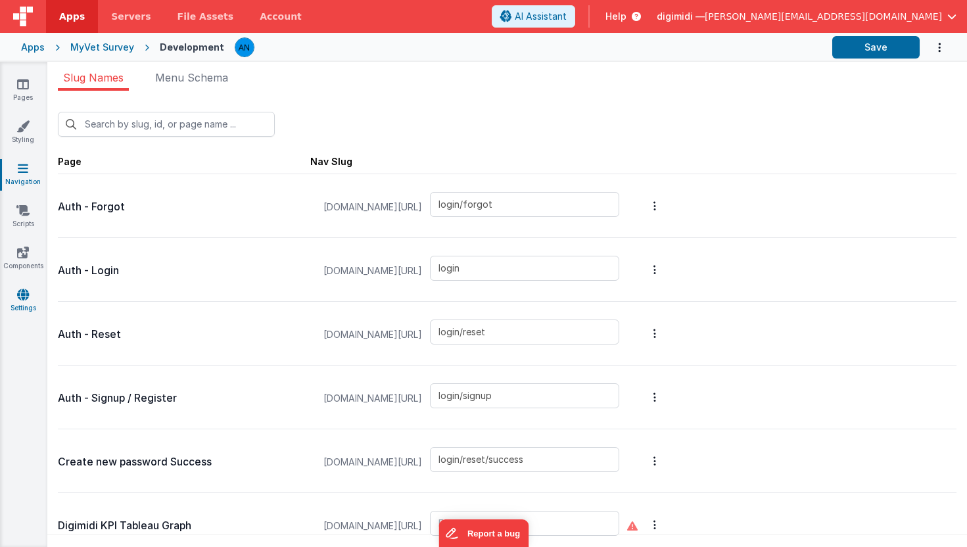
click at [21, 295] on icon at bounding box center [23, 294] width 12 height 13
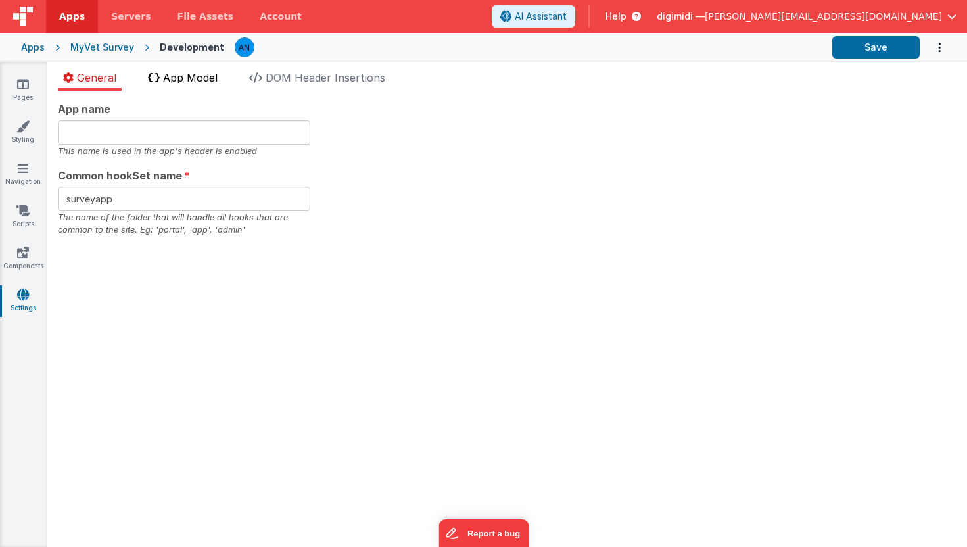
click at [191, 74] on span "App Model" at bounding box center [190, 77] width 55 height 13
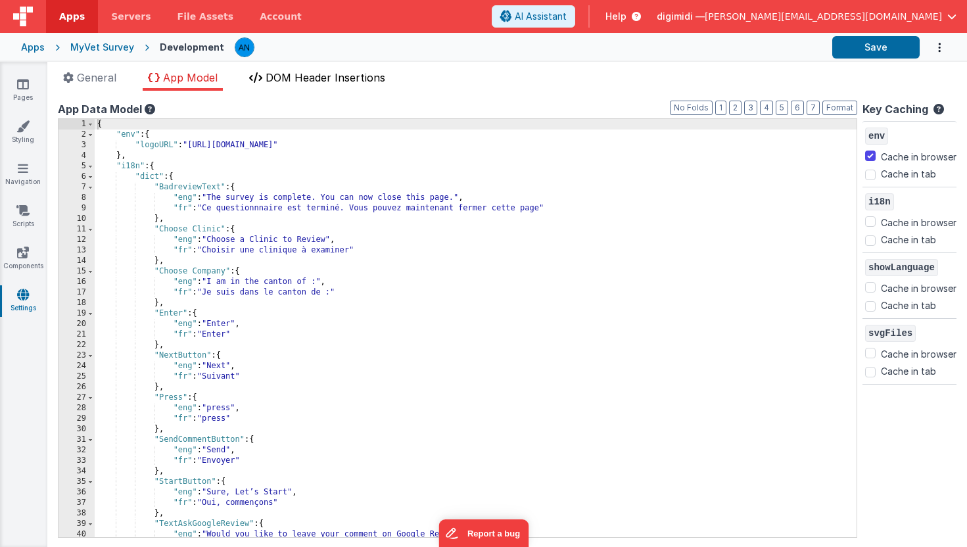
click at [324, 83] on span "DOM Header Insertions" at bounding box center [326, 77] width 120 height 13
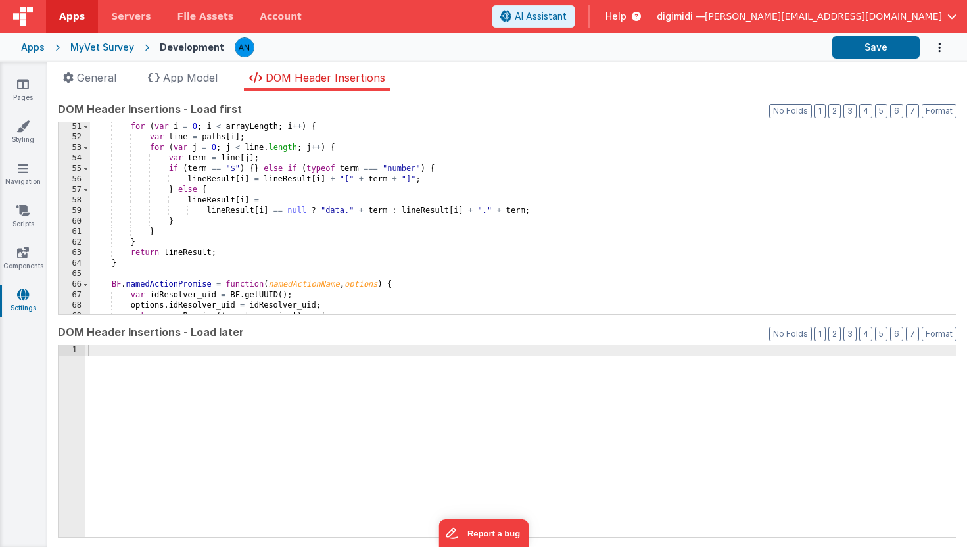
scroll to position [618, 0]
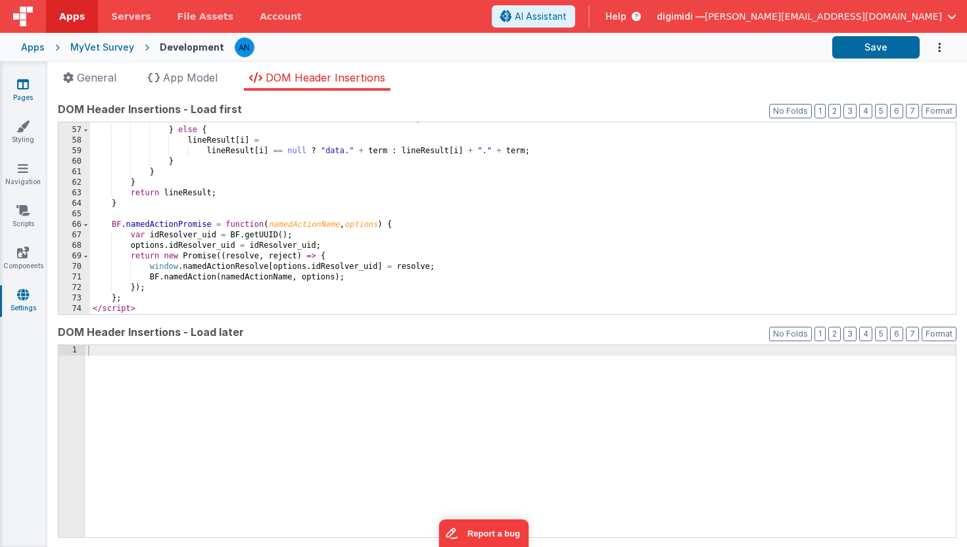
click at [28, 86] on icon at bounding box center [23, 84] width 12 height 13
